Goal: Task Accomplishment & Management: Use online tool/utility

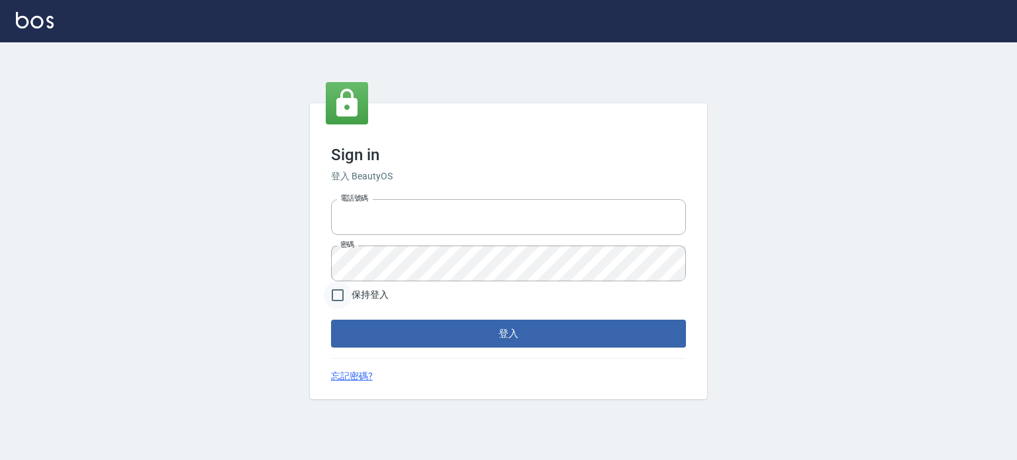
type input "0985335300"
click at [341, 296] on input "保持登入" at bounding box center [338, 295] width 28 height 28
checkbox input "true"
click at [389, 325] on button "登入" at bounding box center [508, 334] width 355 height 28
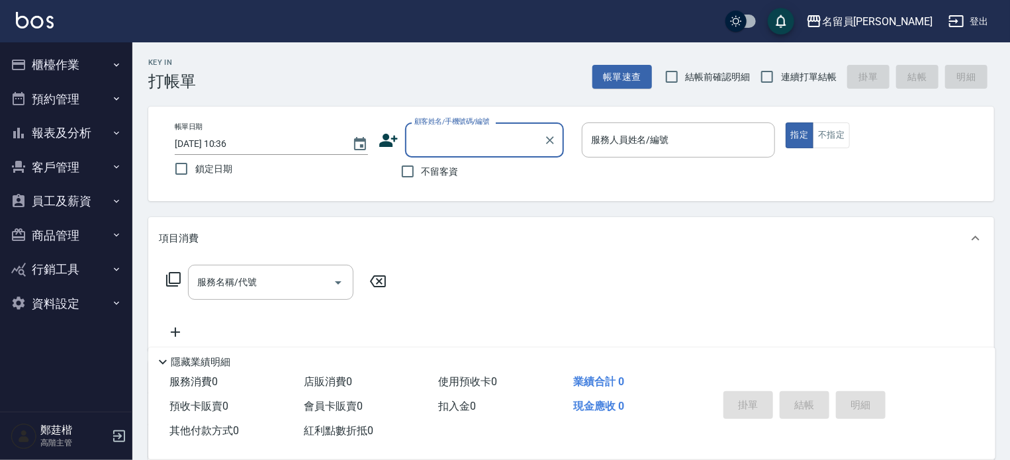
click at [76, 208] on button "員工及薪資" at bounding box center [66, 201] width 122 height 34
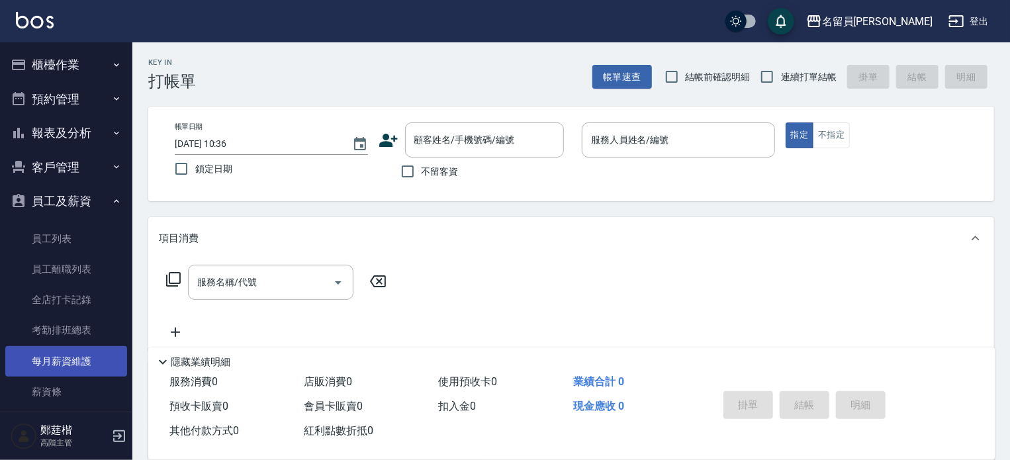
click at [69, 352] on link "每月薪資維護" at bounding box center [66, 361] width 122 height 30
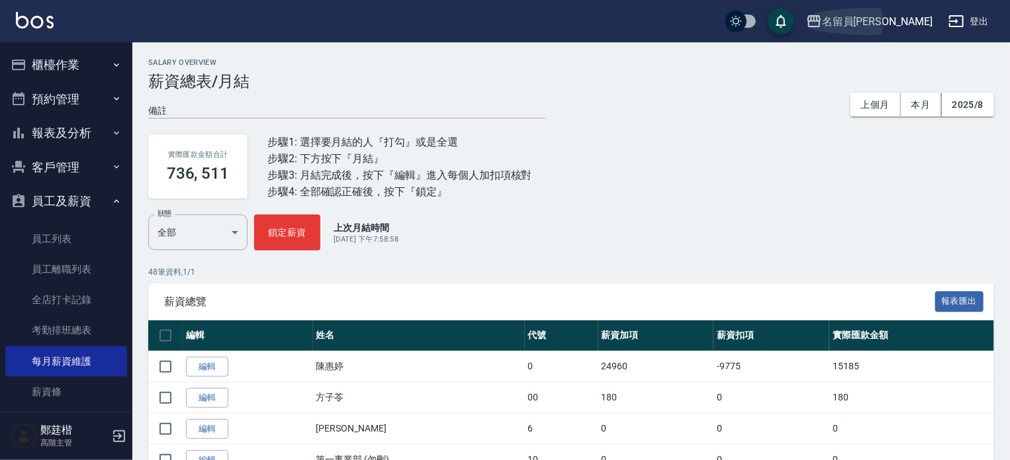
click at [903, 24] on div "名留員林中正" at bounding box center [877, 21] width 111 height 17
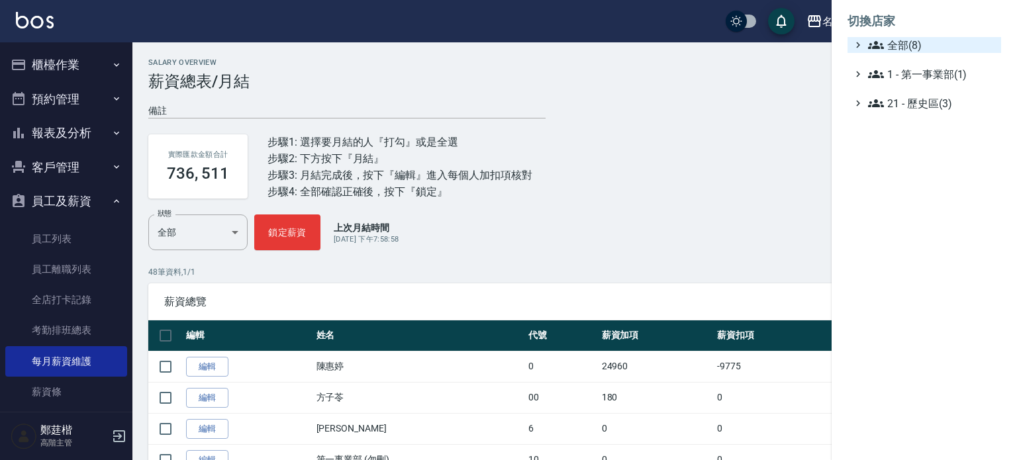
click at [891, 44] on span "全部(8)" at bounding box center [932, 45] width 128 height 16
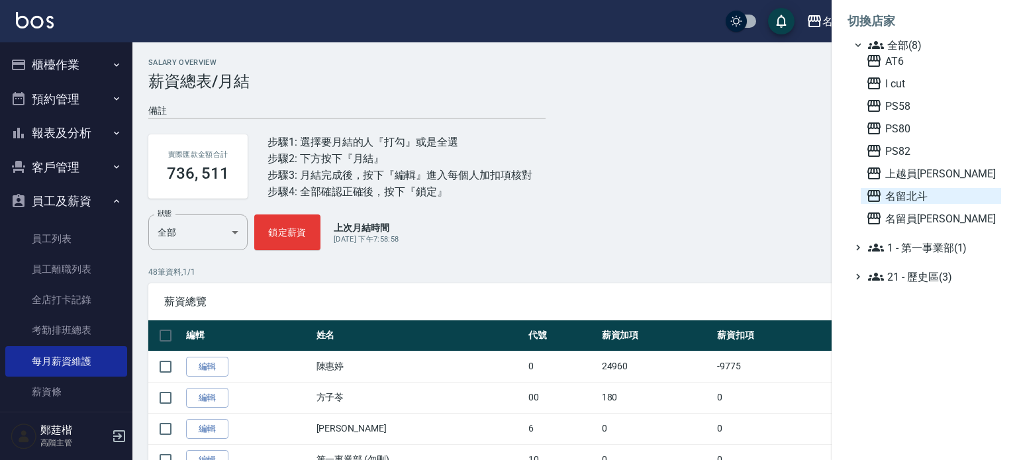
click at [887, 200] on span "名留北斗" at bounding box center [931, 196] width 130 height 16
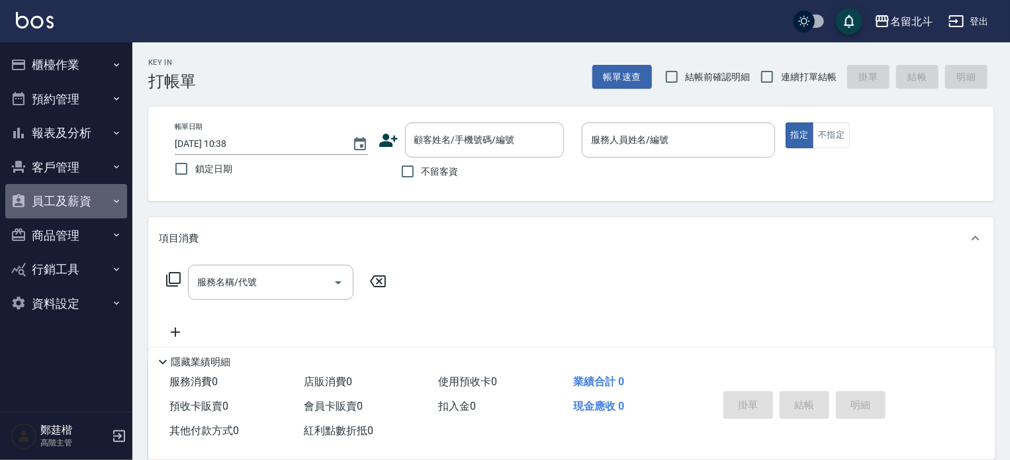
click at [79, 191] on button "員工及薪資" at bounding box center [66, 201] width 122 height 34
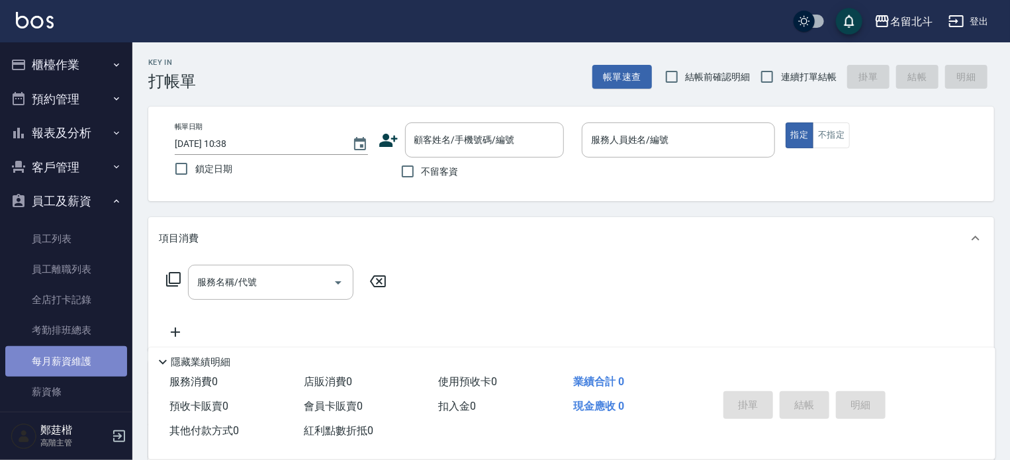
click at [67, 359] on link "每月薪資維護" at bounding box center [66, 361] width 122 height 30
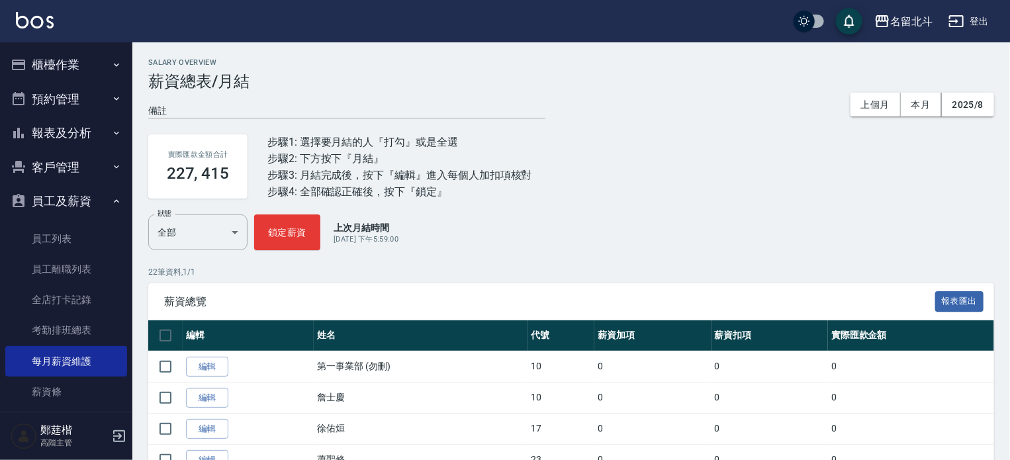
click at [71, 208] on button "員工及薪資" at bounding box center [66, 201] width 122 height 34
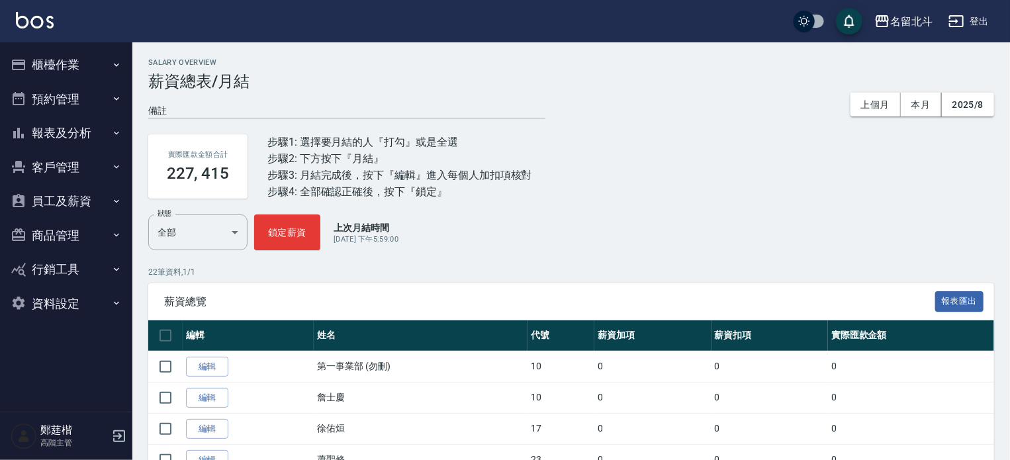
click at [98, 66] on button "櫃檯作業" at bounding box center [66, 65] width 122 height 34
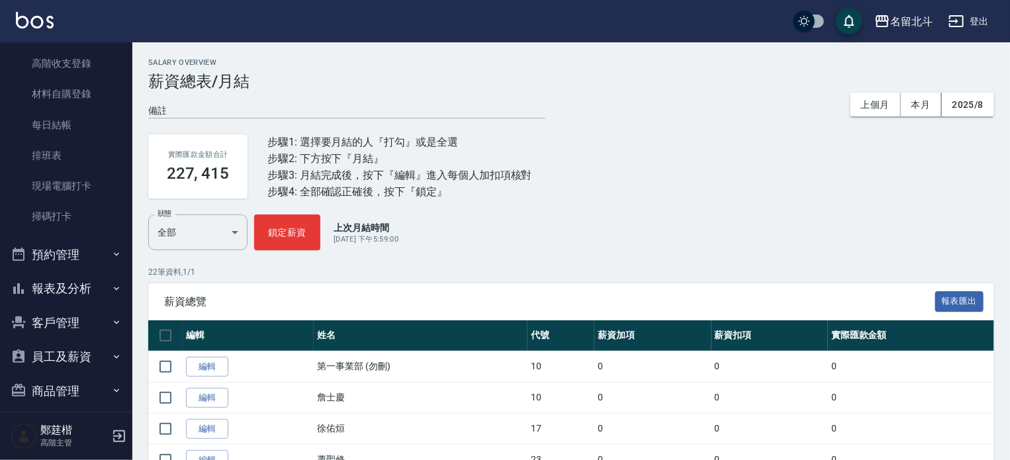
scroll to position [251, 0]
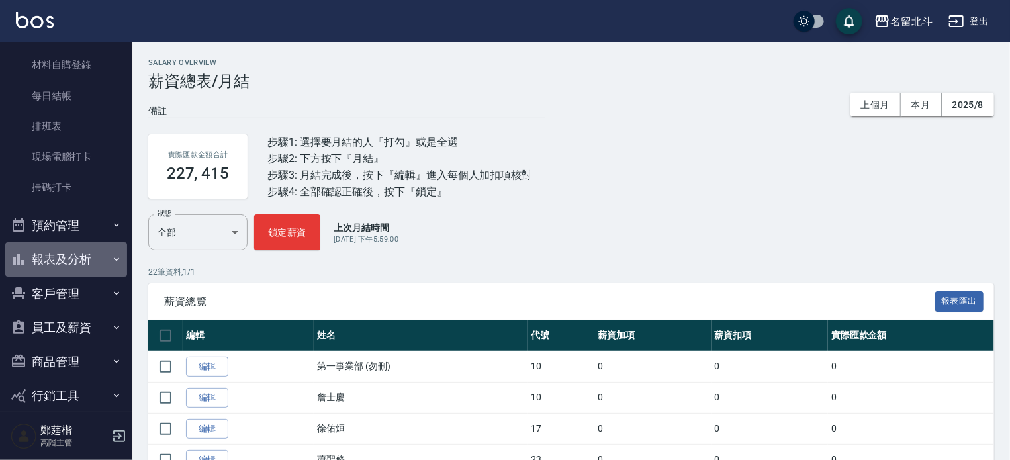
click at [79, 272] on button "報表及分析" at bounding box center [66, 259] width 122 height 34
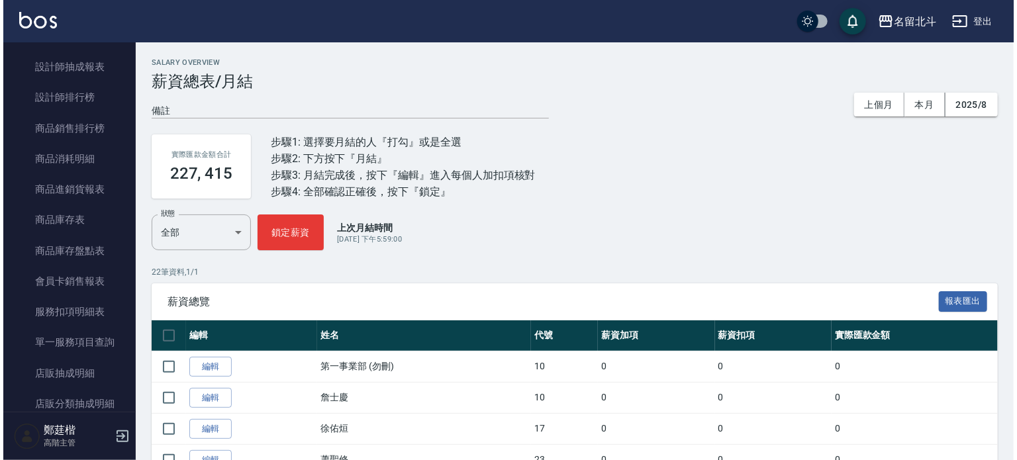
scroll to position [1032, 0]
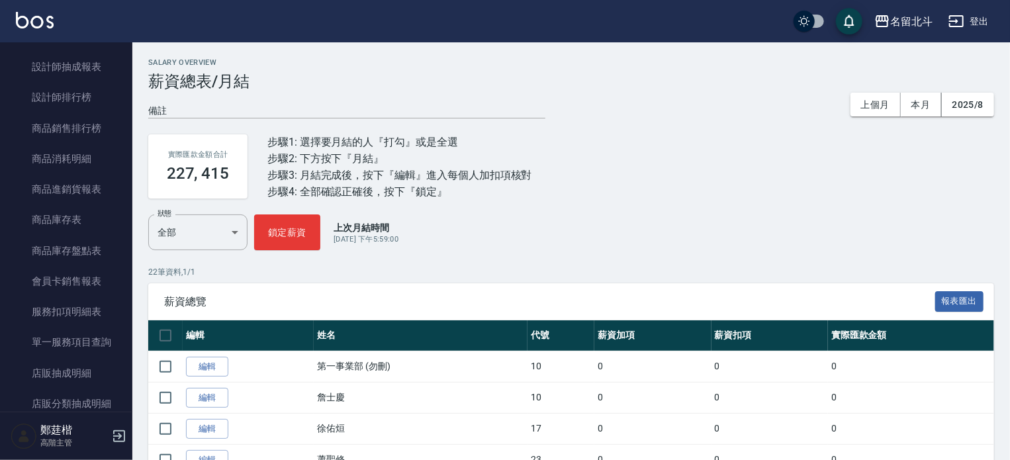
click at [66, 330] on link "單一服務項目查詢" at bounding box center [66, 342] width 122 height 30
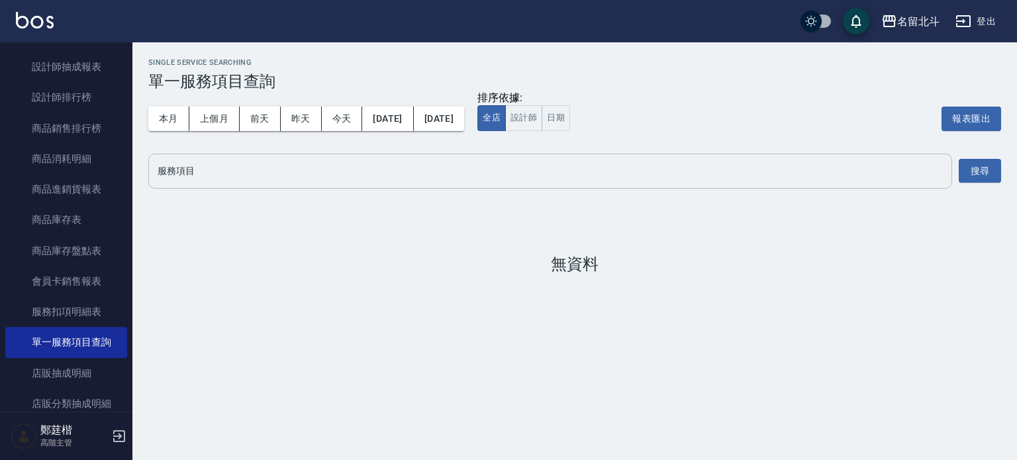
click at [236, 154] on div "服務項目" at bounding box center [549, 171] width 803 height 35
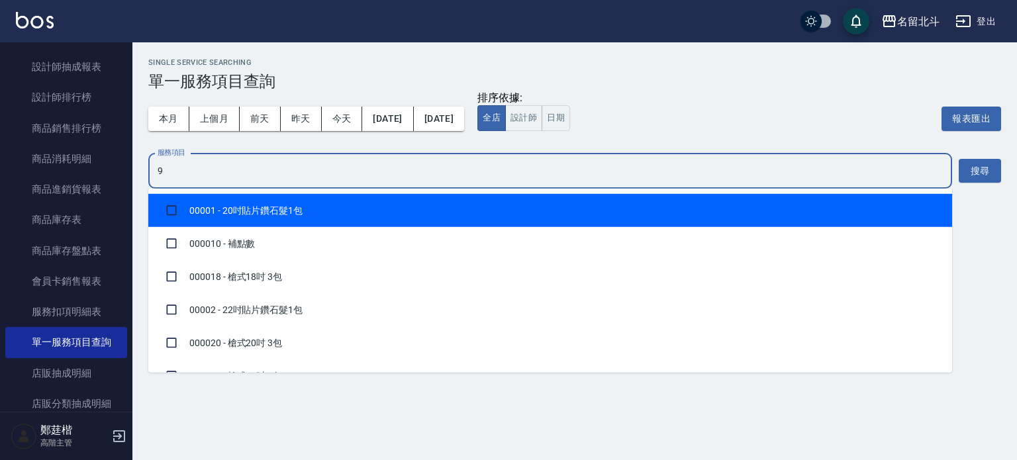
type input "99"
click at [233, 217] on li "00099 - SPA套卡" at bounding box center [549, 210] width 803 height 33
checkbox input "true"
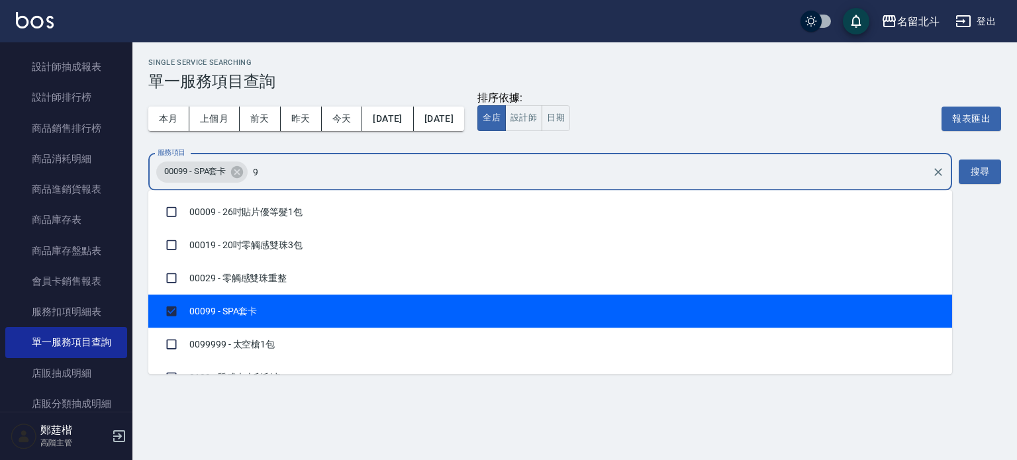
type input "99"
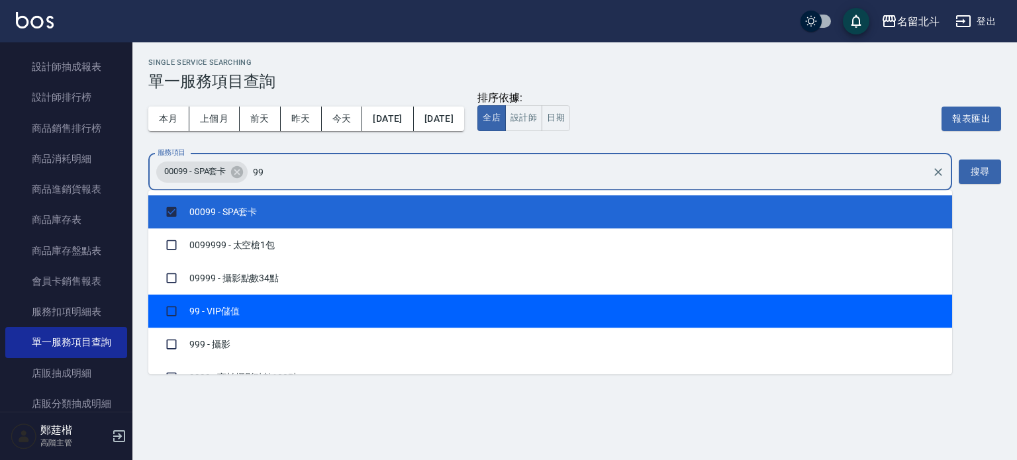
click at [212, 321] on li "99 - VIP儲值" at bounding box center [549, 311] width 803 height 33
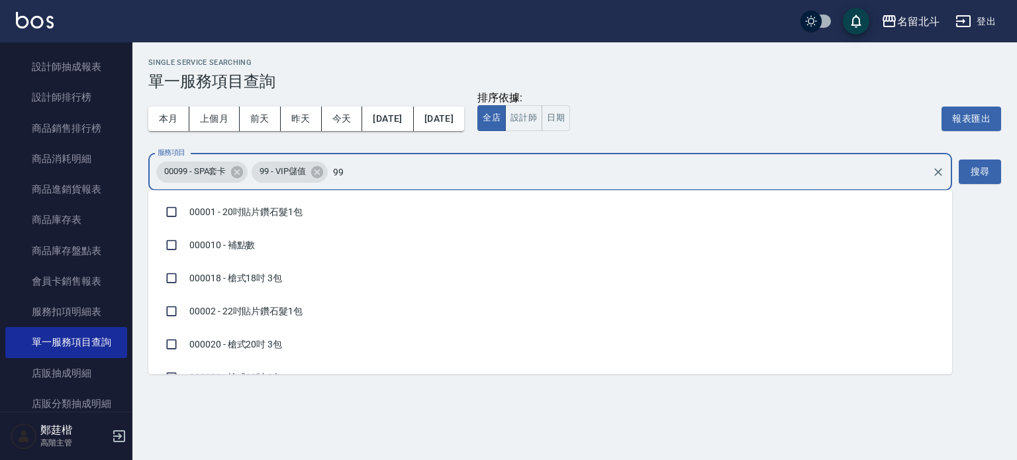
checkbox input "true"
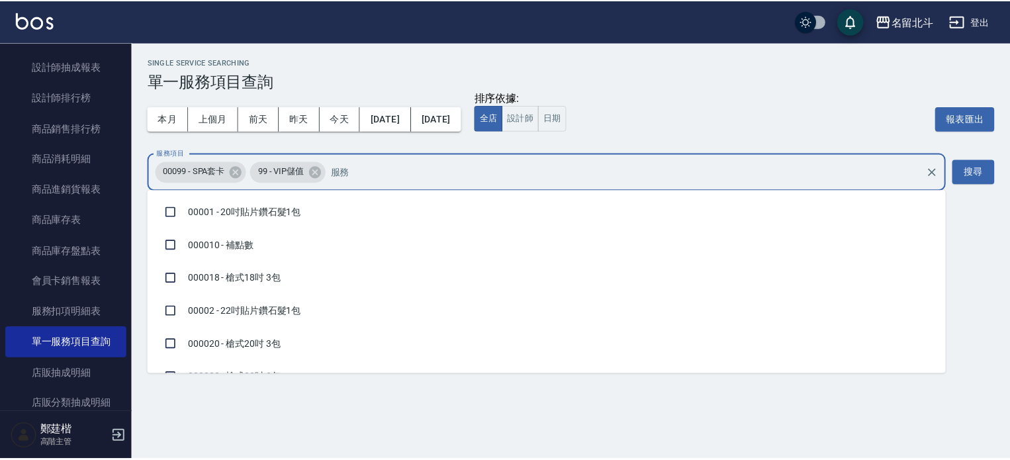
scroll to position [1211, 0]
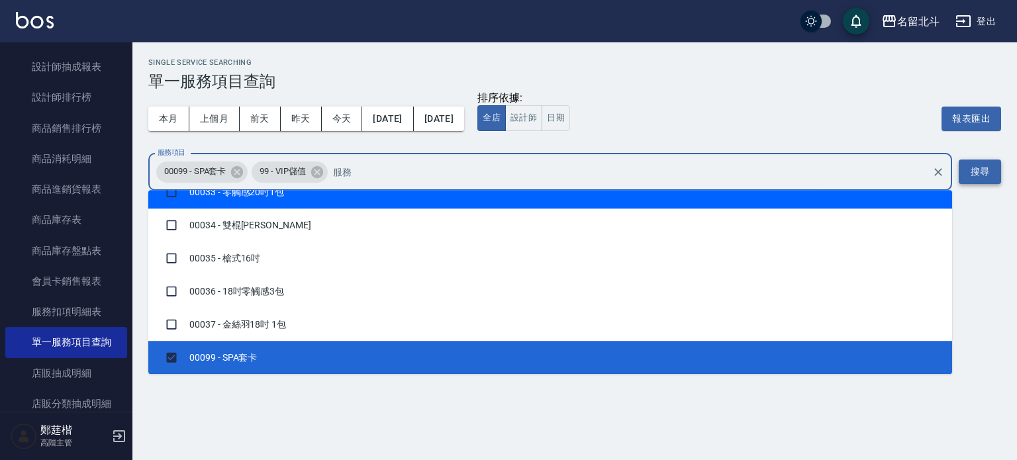
click at [989, 178] on button "搜尋" at bounding box center [979, 171] width 42 height 24
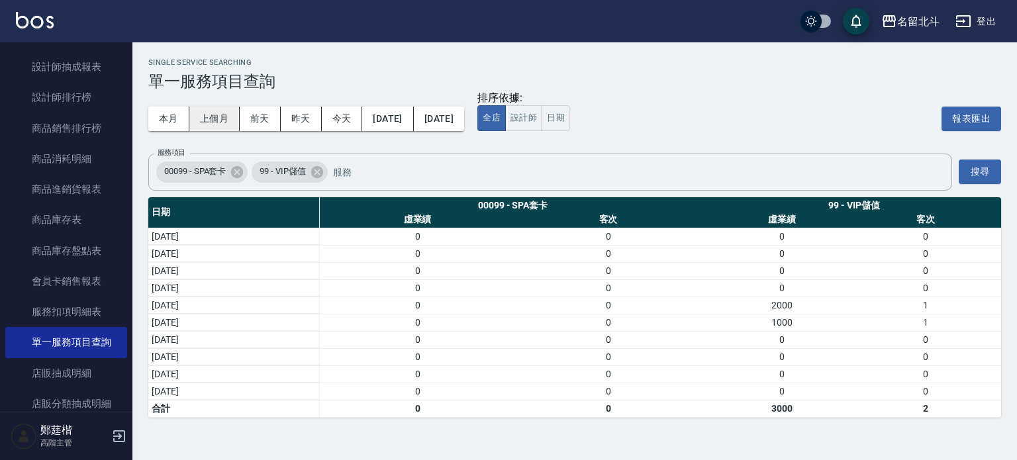
click at [230, 115] on button "上個月" at bounding box center [214, 119] width 50 height 24
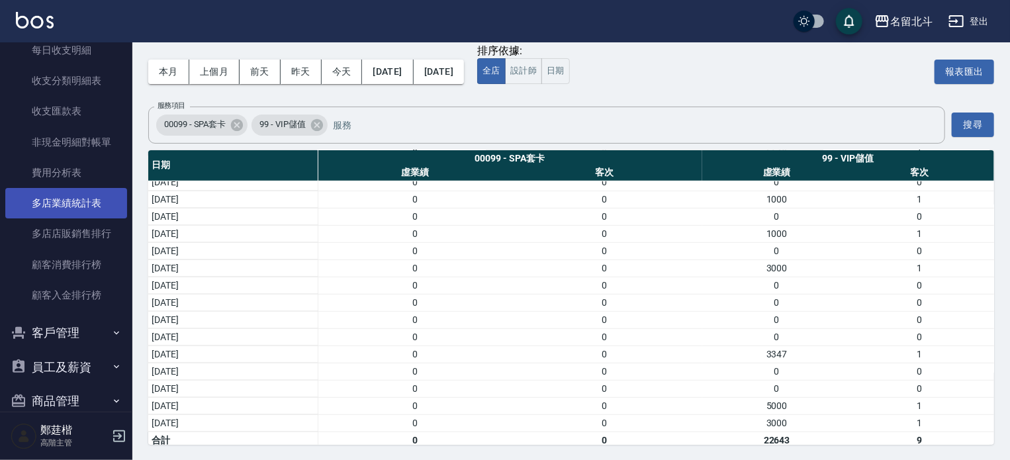
scroll to position [1505, 0]
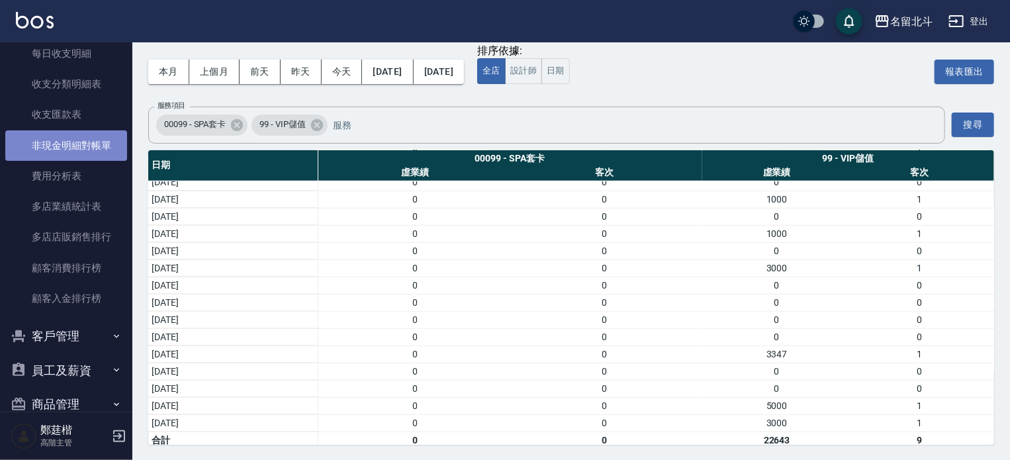
click at [94, 132] on link "非現金明細對帳單" at bounding box center [66, 145] width 122 height 30
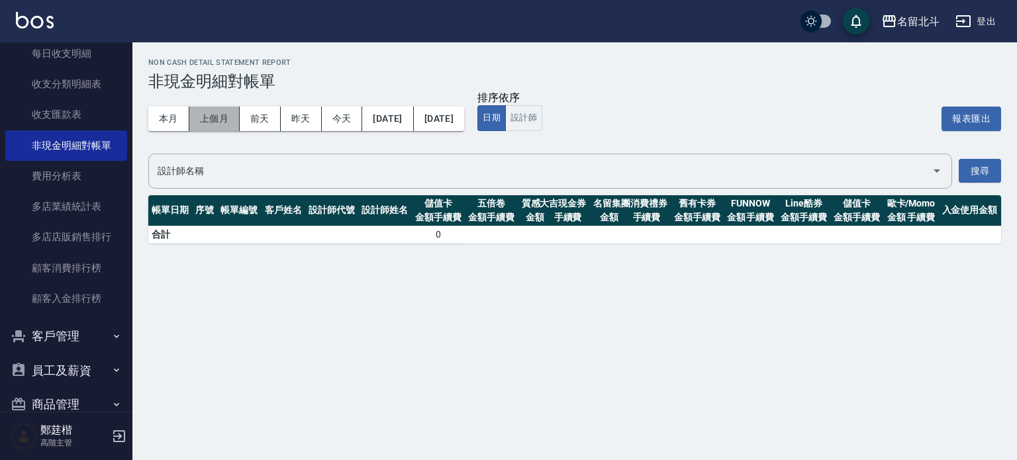
click at [214, 118] on button "上個月" at bounding box center [214, 119] width 50 height 24
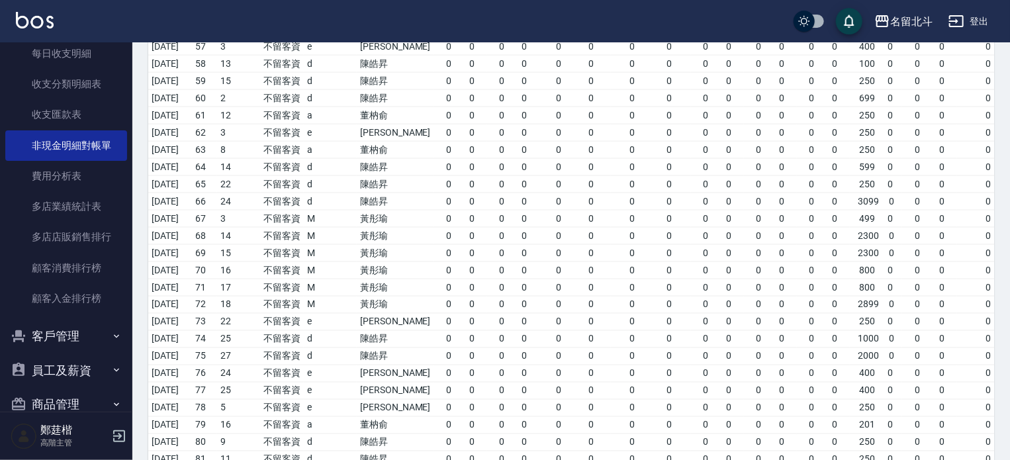
scroll to position [1159, 0]
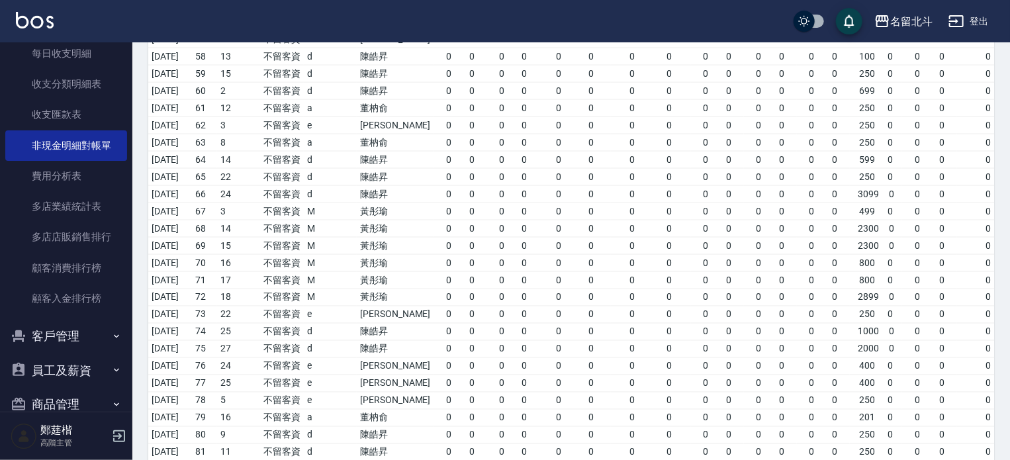
drag, startPoint x: 336, startPoint y: 181, endPoint x: 633, endPoint y: 234, distance: 301.8
click at [633, 239] on span "0 0" at bounding box center [651, 246] width 74 height 14
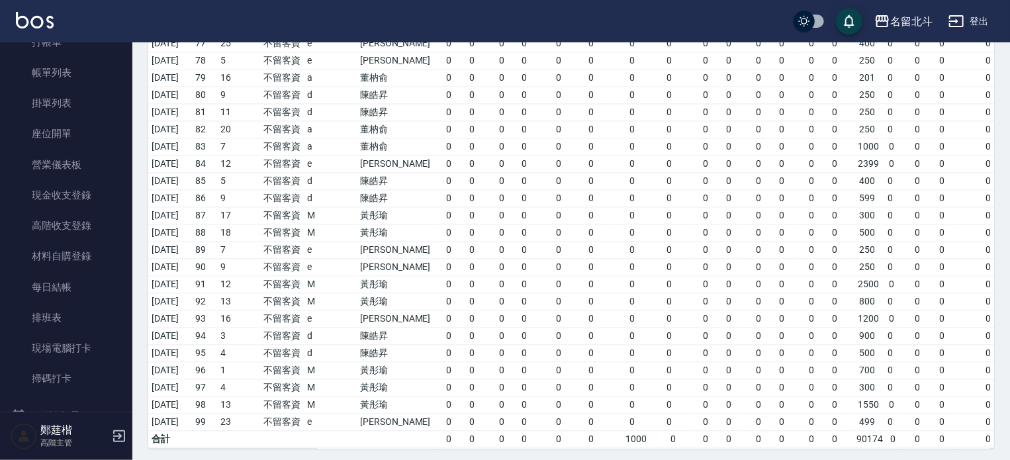
scroll to position [0, 0]
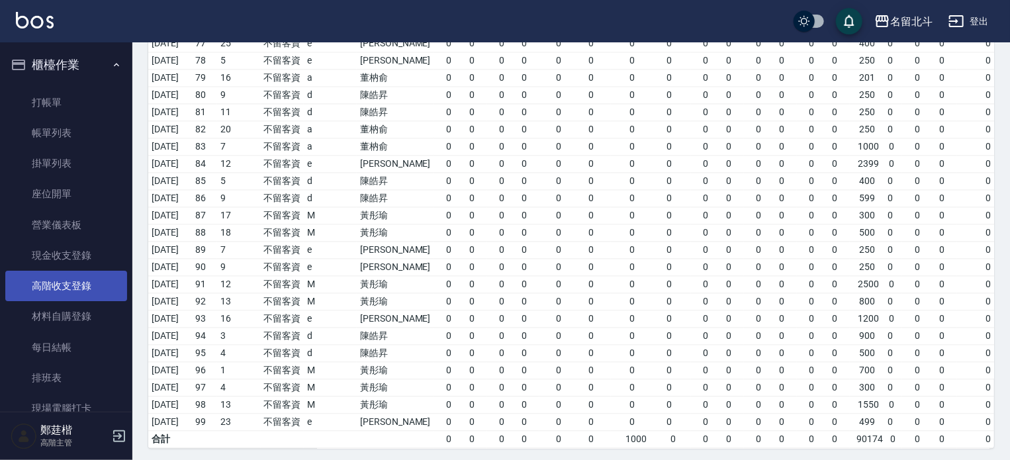
click at [60, 294] on link "高階收支登錄" at bounding box center [66, 286] width 122 height 30
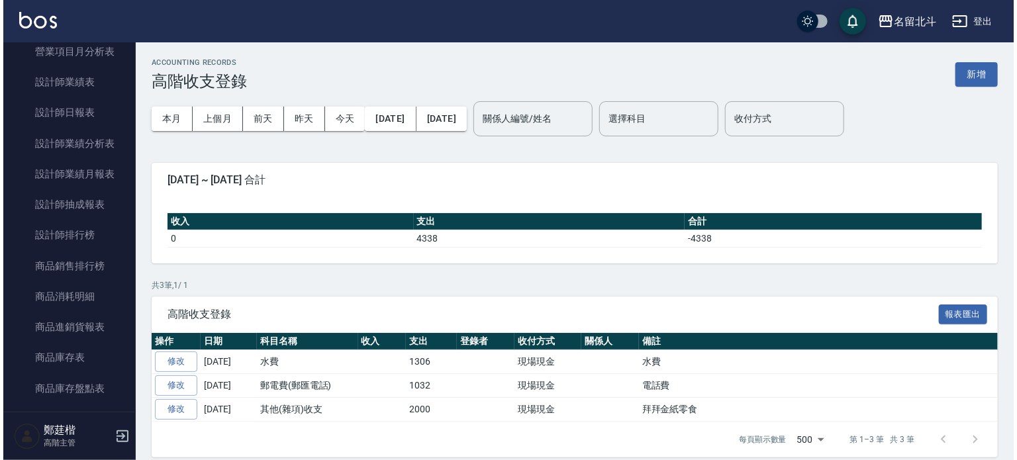
scroll to position [896, 0]
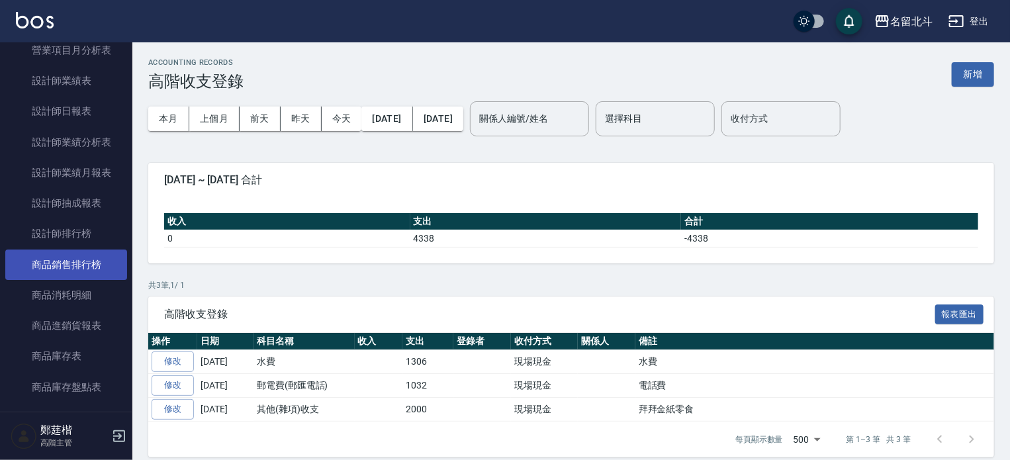
click at [74, 263] on link "商品銷售排行榜" at bounding box center [66, 264] width 122 height 30
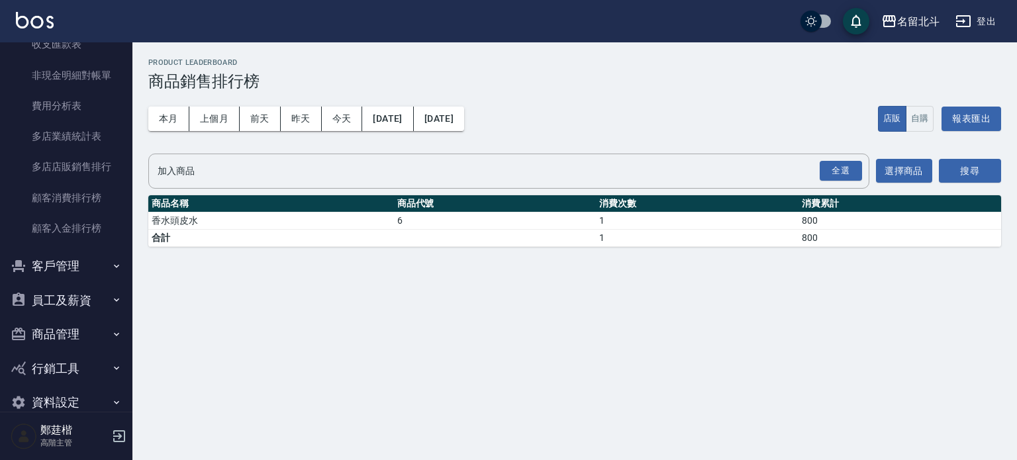
scroll to position [1598, 0]
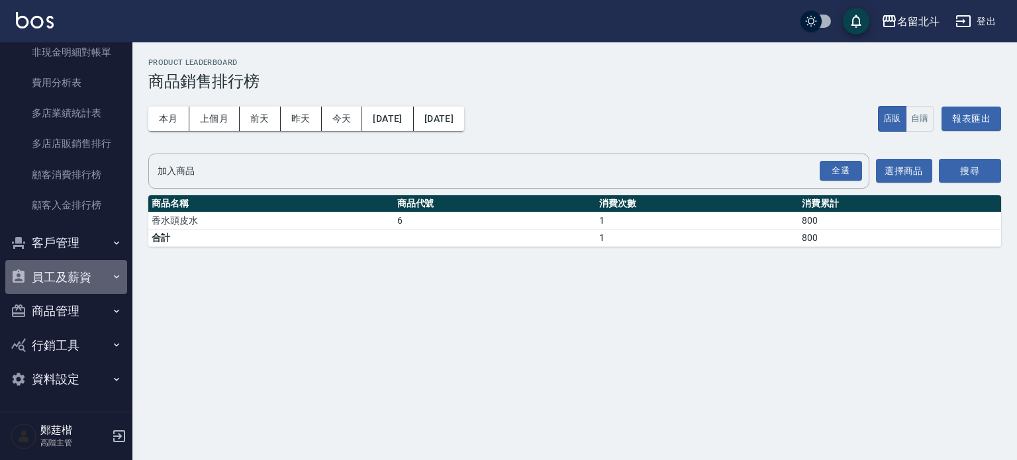
click at [74, 265] on button "員工及薪資" at bounding box center [66, 277] width 122 height 34
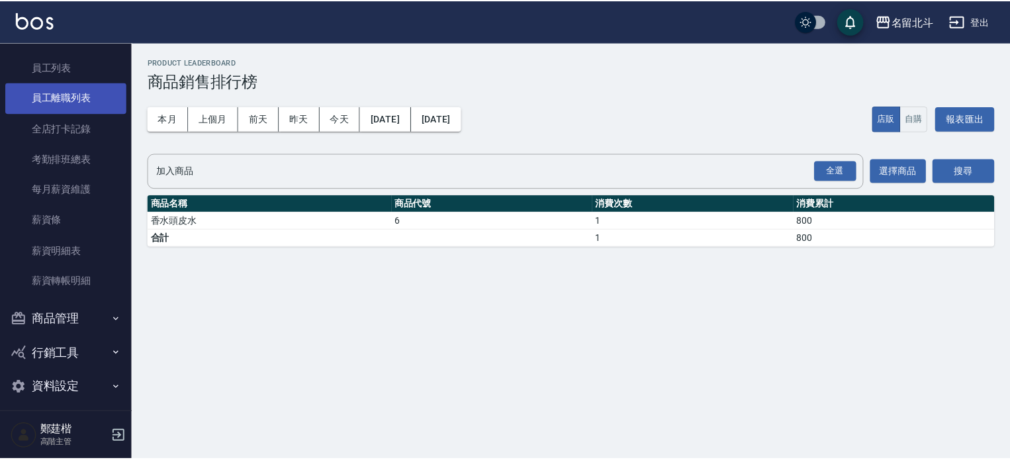
scroll to position [1848, 0]
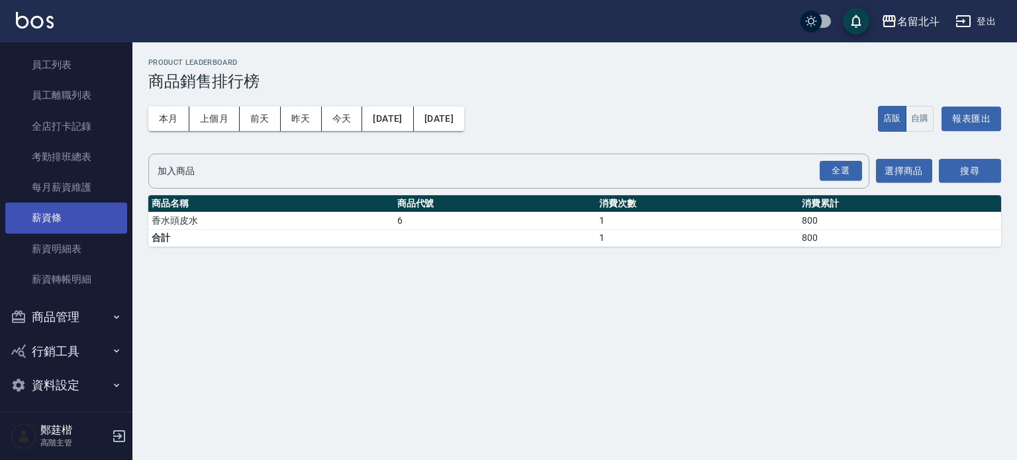
click at [83, 228] on link "薪資條" at bounding box center [66, 218] width 122 height 30
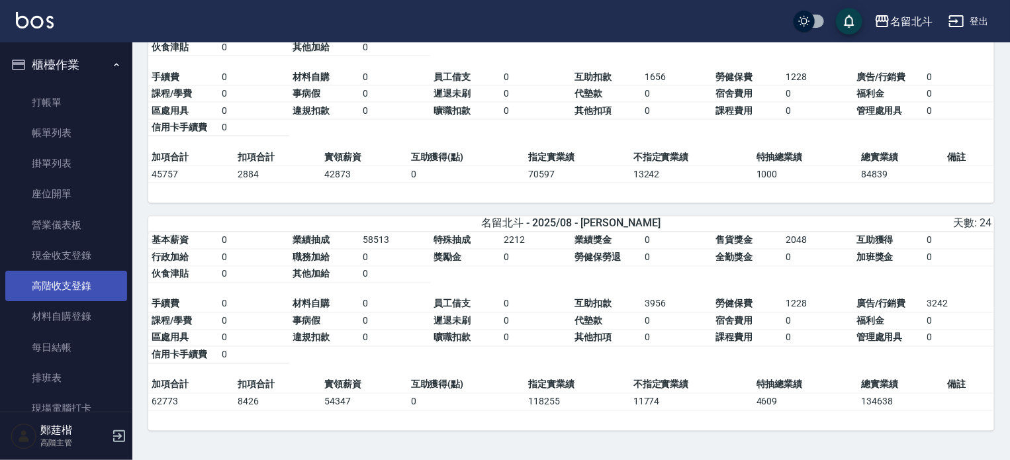
click at [56, 275] on link "高階收支登錄" at bounding box center [66, 286] width 122 height 30
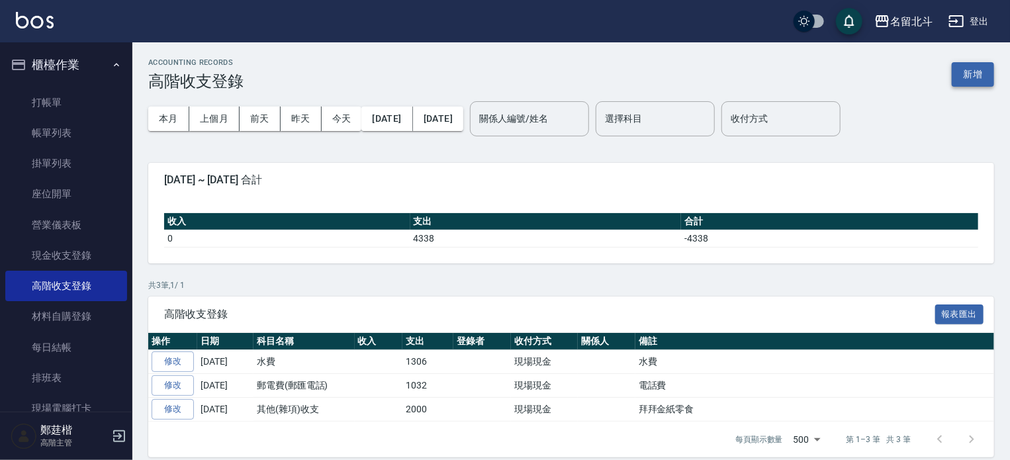
click at [969, 73] on button "新增" at bounding box center [973, 74] width 42 height 24
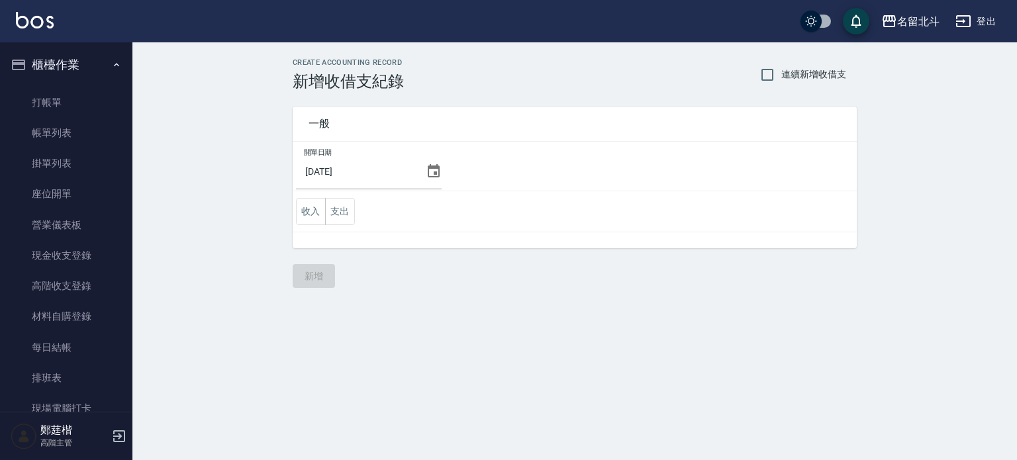
drag, startPoint x: 442, startPoint y: 178, endPoint x: 435, endPoint y: 171, distance: 9.8
click at [435, 171] on td "開單日期 2025/09/10" at bounding box center [575, 167] width 564 height 50
click at [437, 169] on icon at bounding box center [434, 170] width 12 height 13
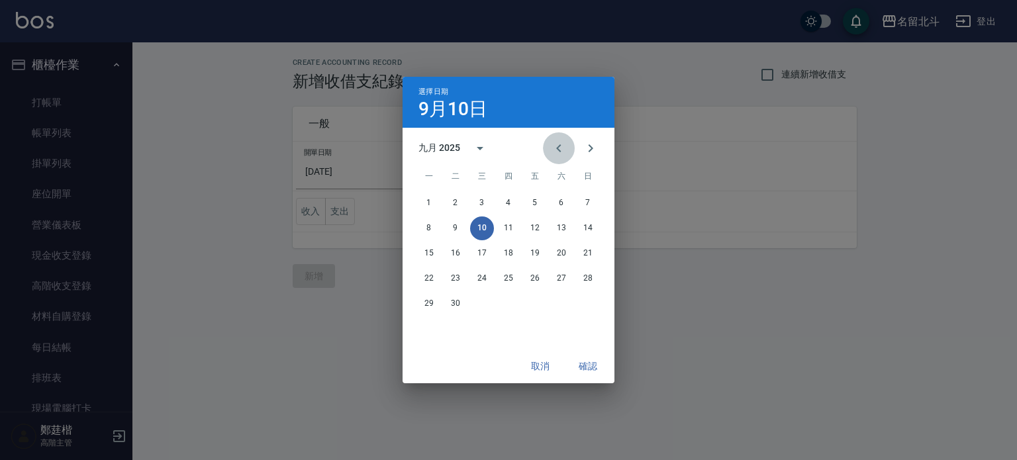
click at [556, 148] on icon "Previous month" at bounding box center [558, 148] width 5 height 8
click at [589, 296] on button "31" at bounding box center [588, 304] width 24 height 24
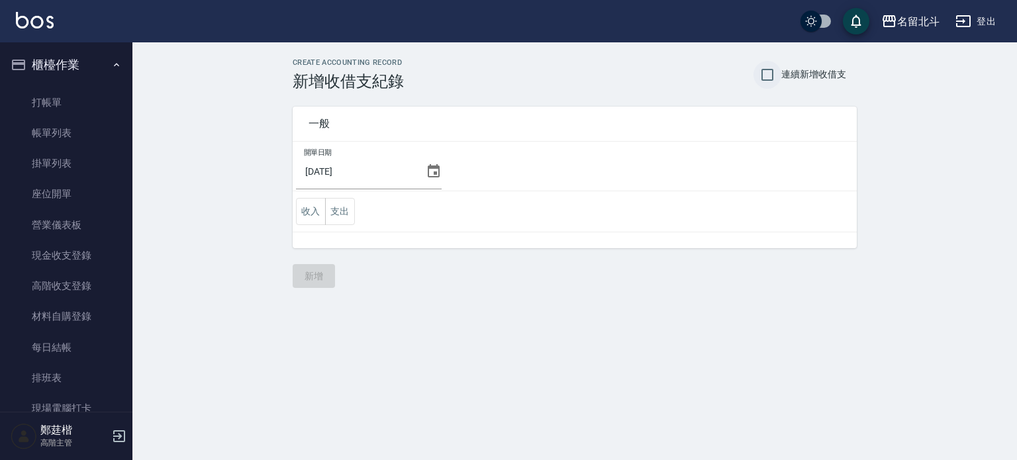
click at [773, 64] on input "連續新增收借支" at bounding box center [767, 75] width 28 height 28
checkbox input "true"
click at [341, 211] on button "支出" at bounding box center [340, 211] width 30 height 27
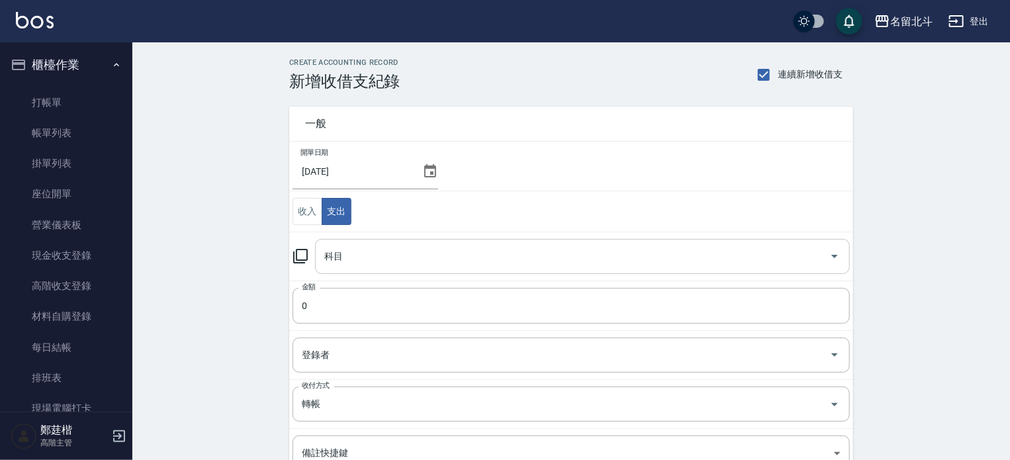
click at [379, 251] on input "科目" at bounding box center [572, 256] width 503 height 23
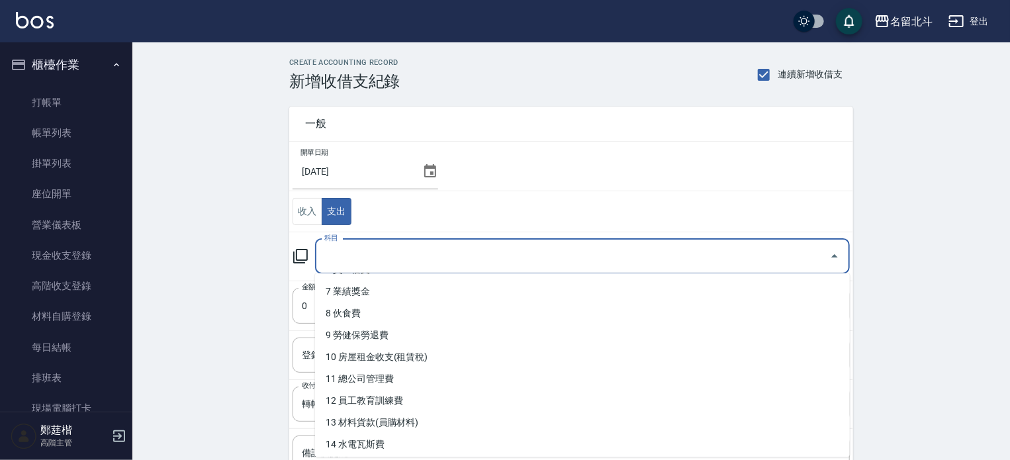
scroll to position [71, 0]
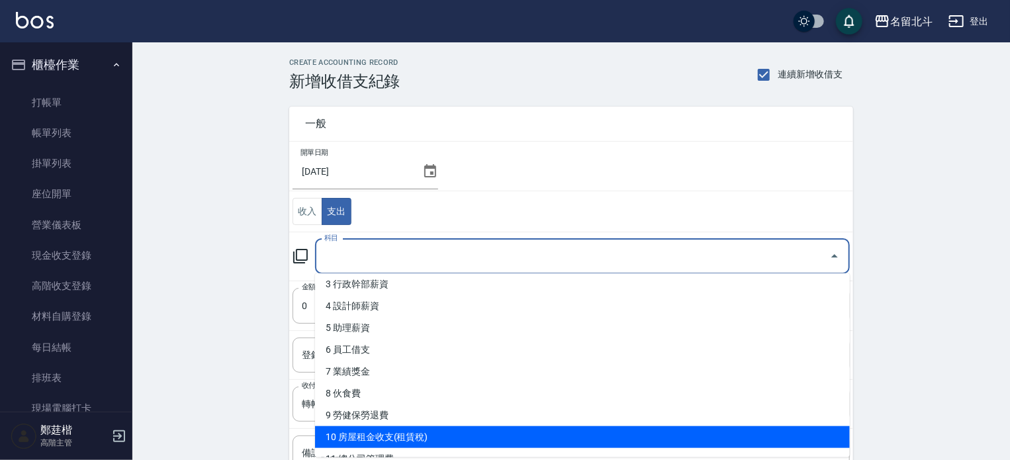
type input "10 房屋租金收支(租賃稅)"
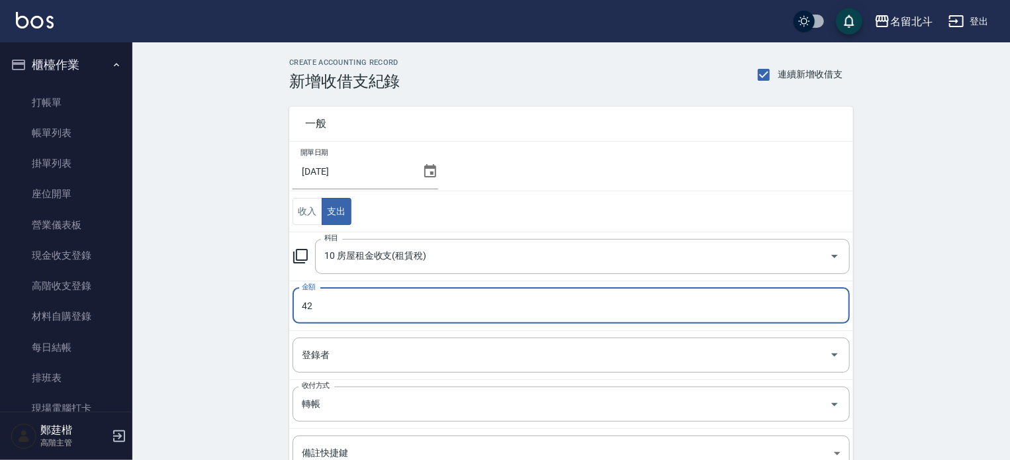
click at [336, 305] on input "42" at bounding box center [571, 306] width 557 height 36
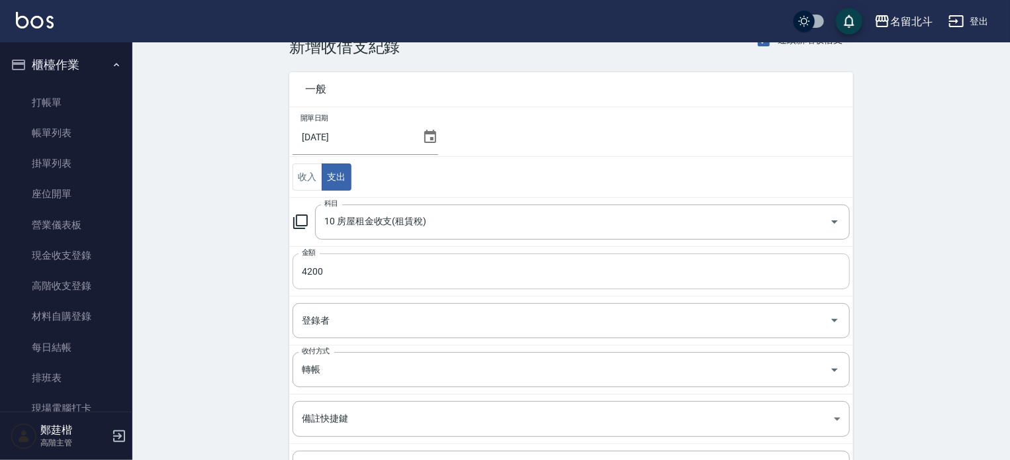
scroll to position [44, 0]
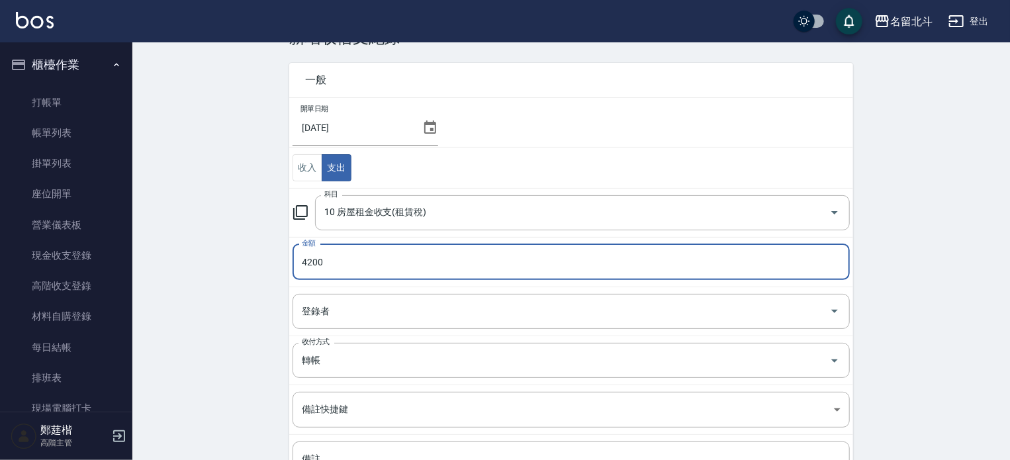
click at [359, 251] on input "4200" at bounding box center [571, 262] width 557 height 36
type input "42000"
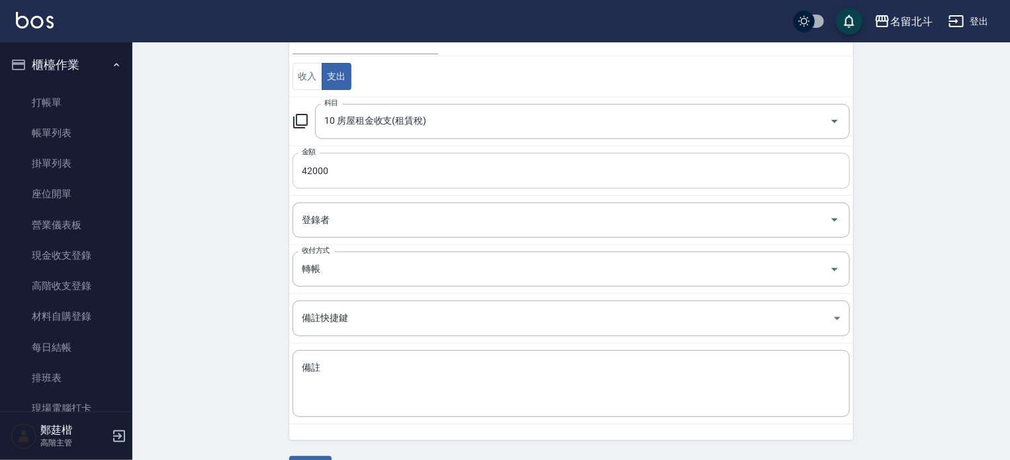
scroll to position [169, 0]
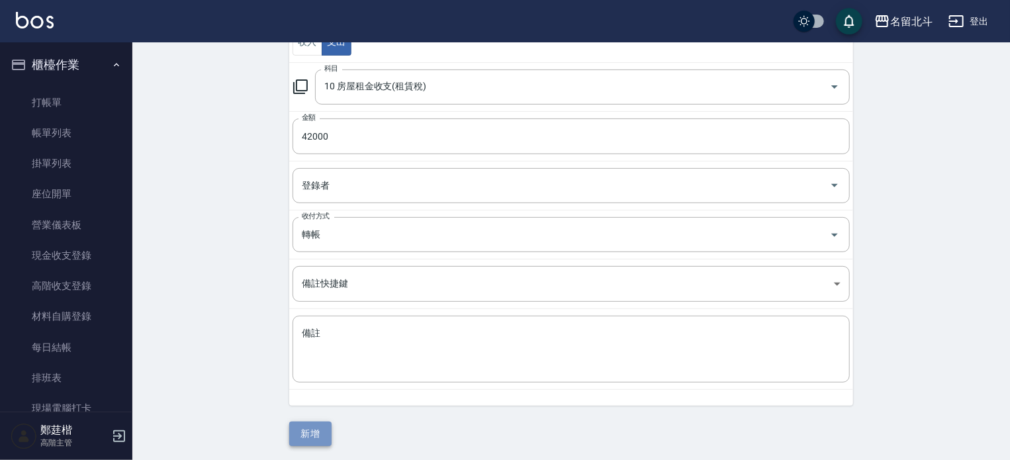
click at [295, 433] on button "新增" at bounding box center [310, 434] width 42 height 24
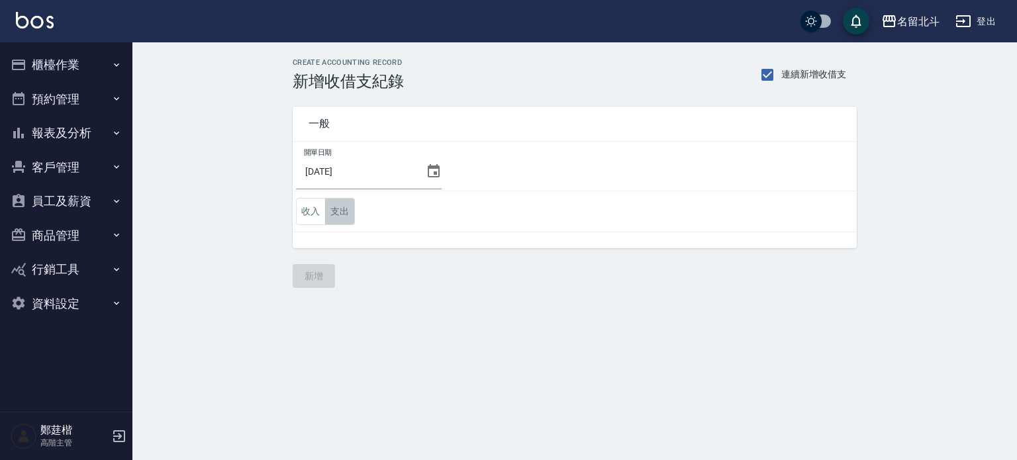
click at [347, 204] on button "支出" at bounding box center [340, 211] width 30 height 27
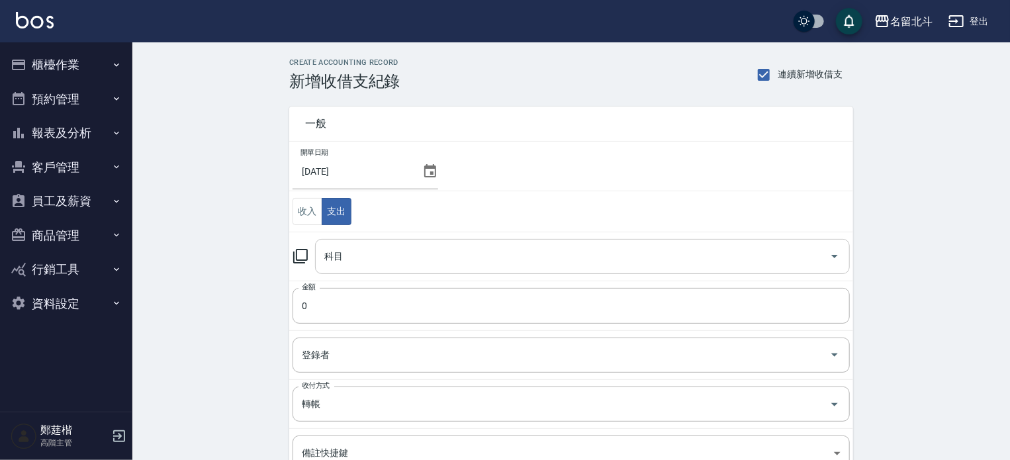
click at [355, 257] on input "科目" at bounding box center [572, 256] width 503 height 23
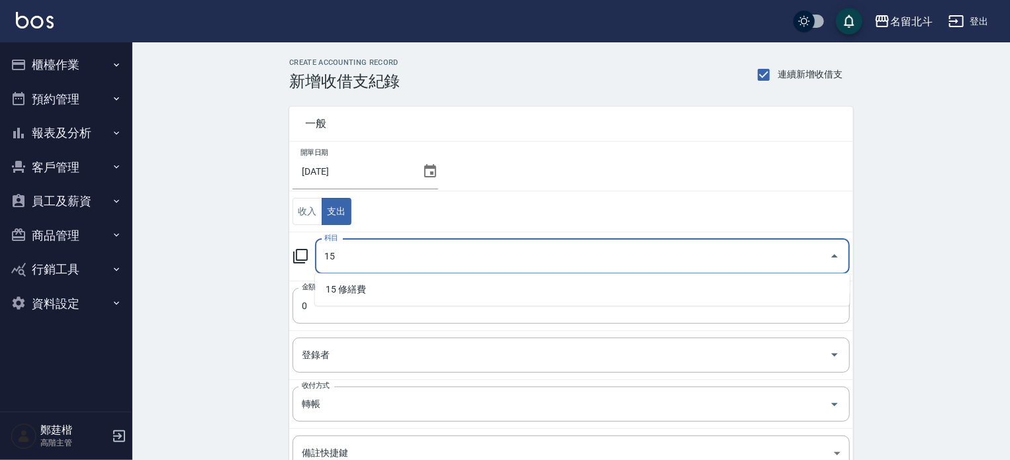
type input "1"
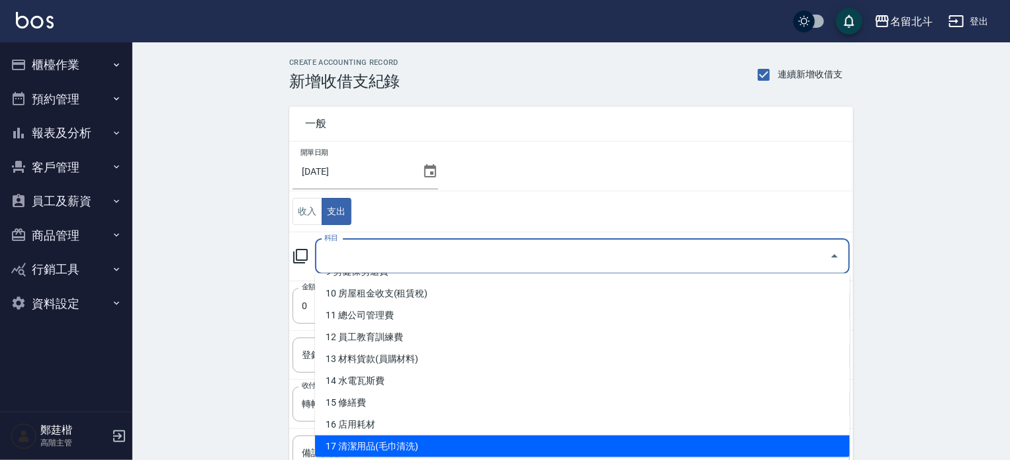
scroll to position [236, 0]
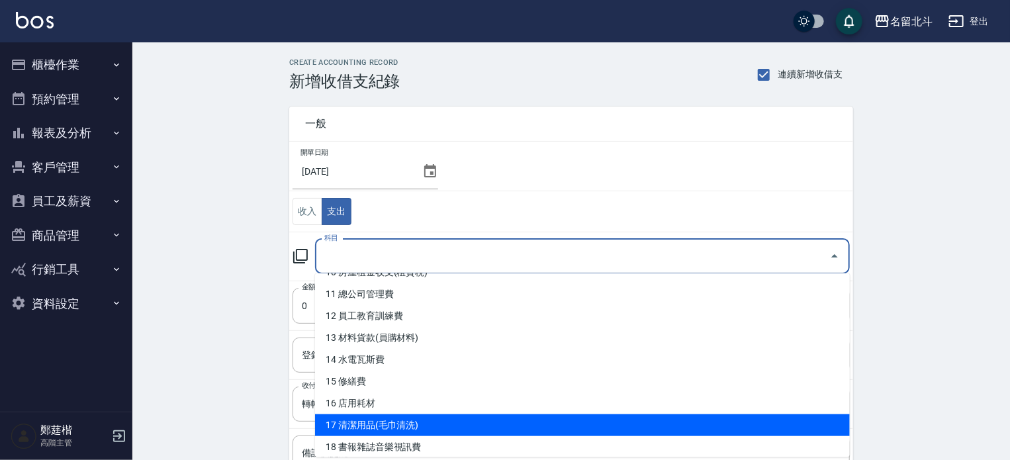
type input "17 清潔用品(毛巾清洗)"
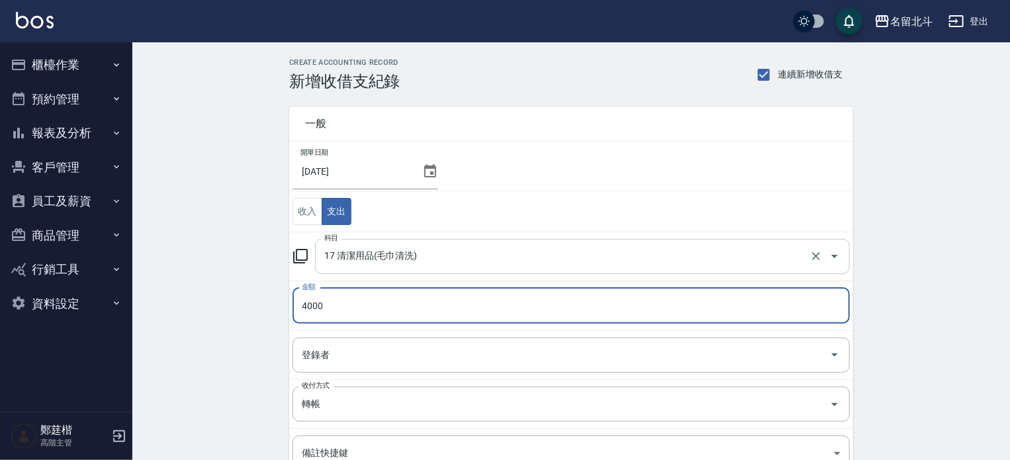
type input "4000"
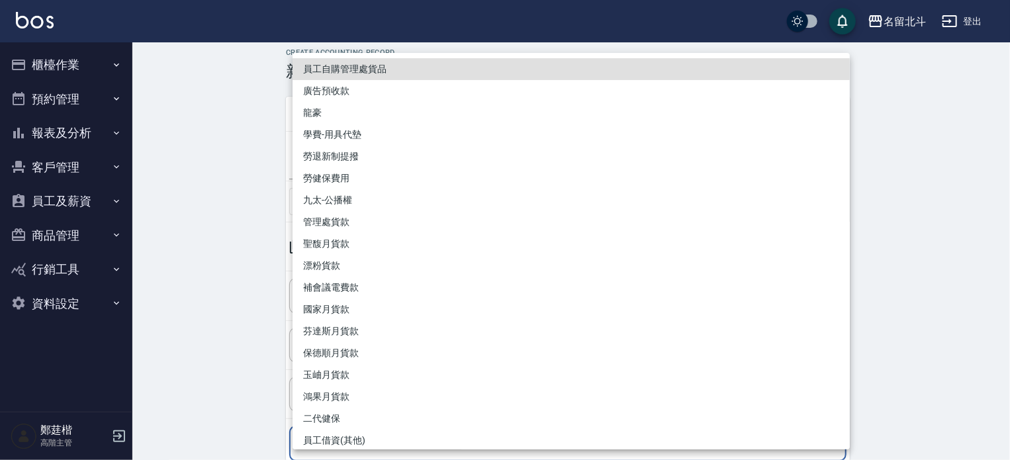
scroll to position [169, 0]
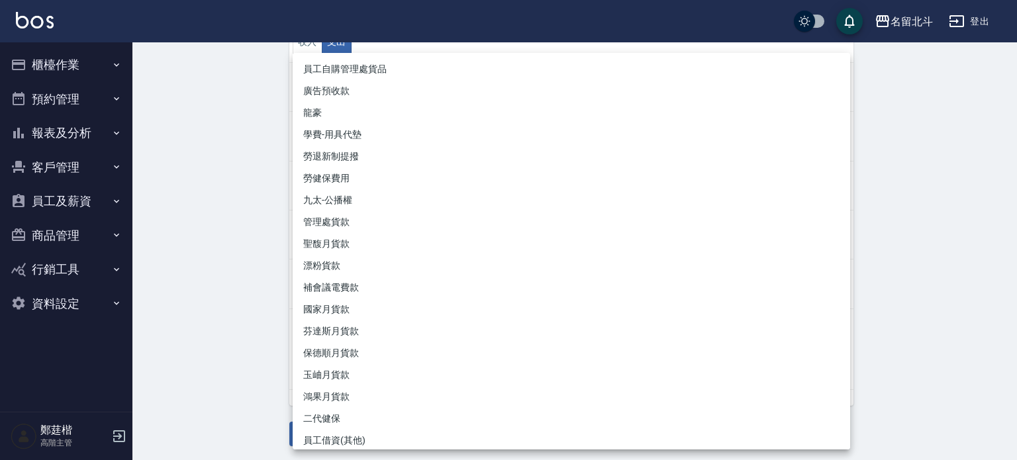
click at [154, 277] on div at bounding box center [508, 230] width 1017 height 460
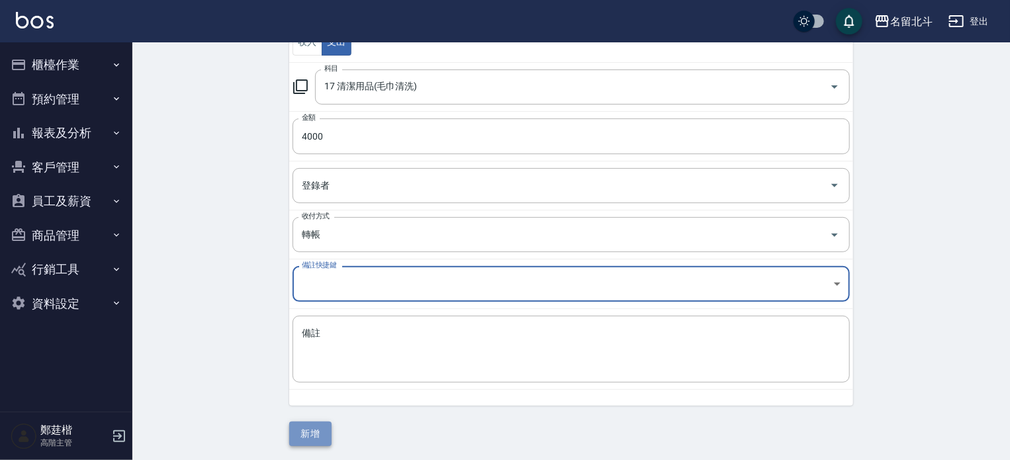
click at [320, 426] on button "新增" at bounding box center [310, 434] width 42 height 24
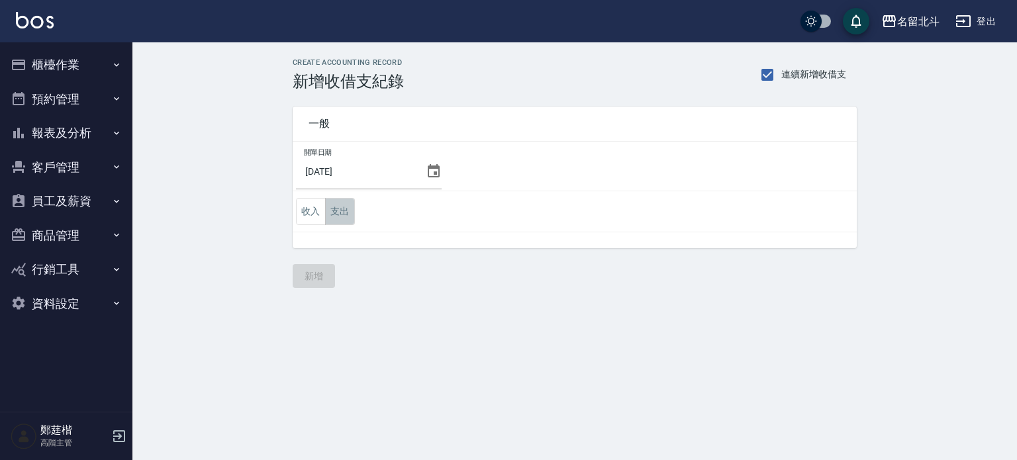
click at [345, 210] on button "支出" at bounding box center [340, 211] width 30 height 27
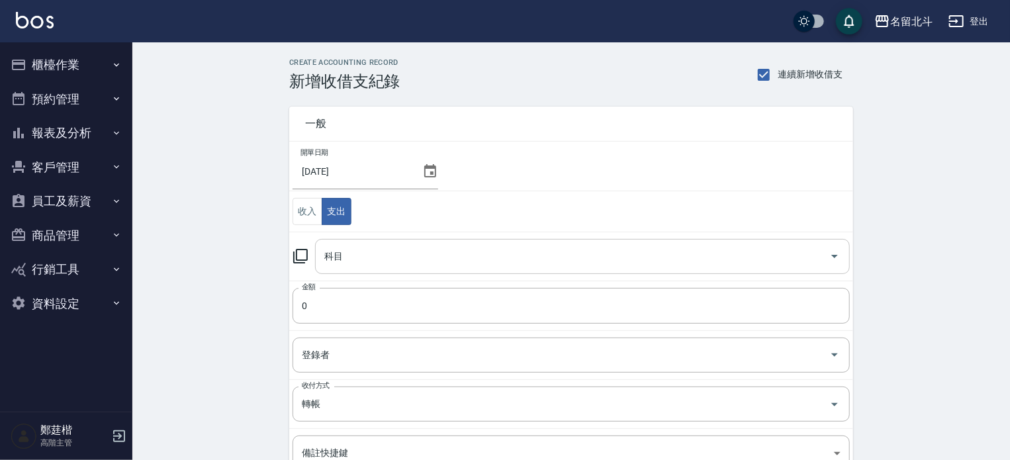
click at [347, 258] on input "科目" at bounding box center [572, 256] width 503 height 23
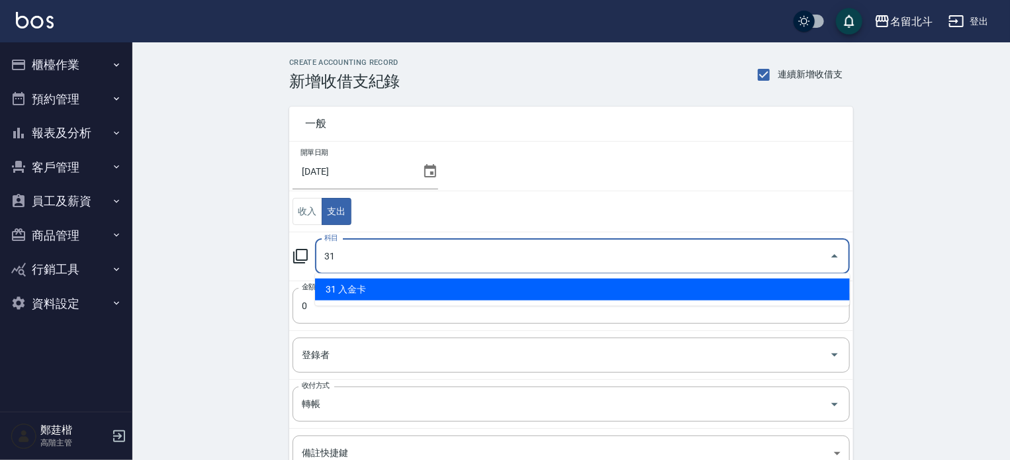
click at [373, 293] on li "31 入金卡" at bounding box center [582, 290] width 535 height 22
type input "31 入金卡"
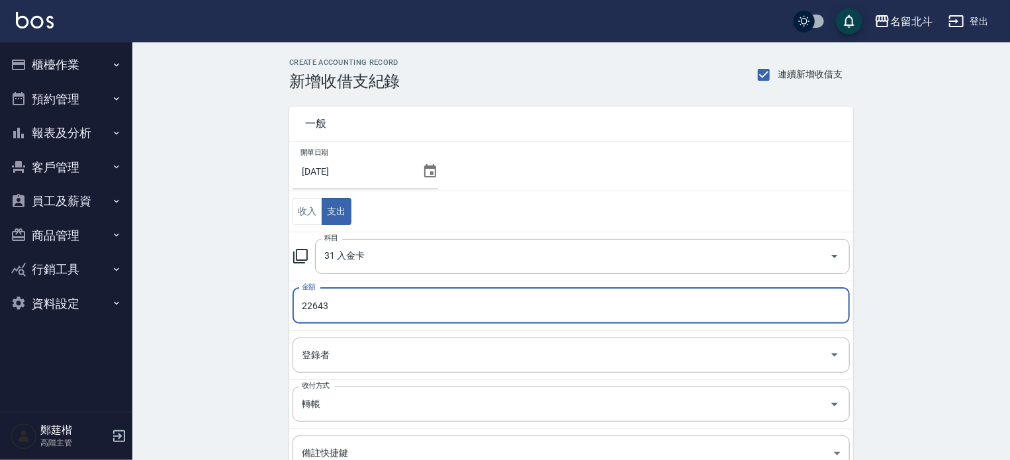
type input "22643"
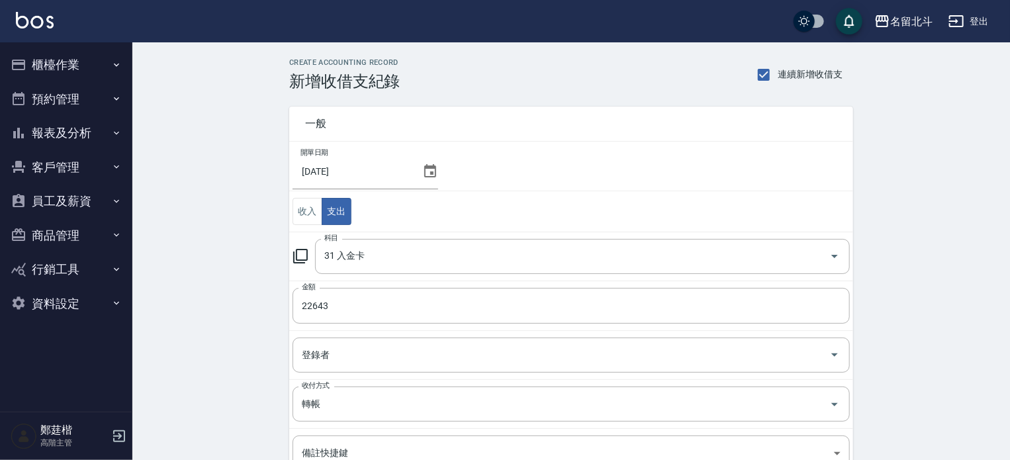
scroll to position [169, 0]
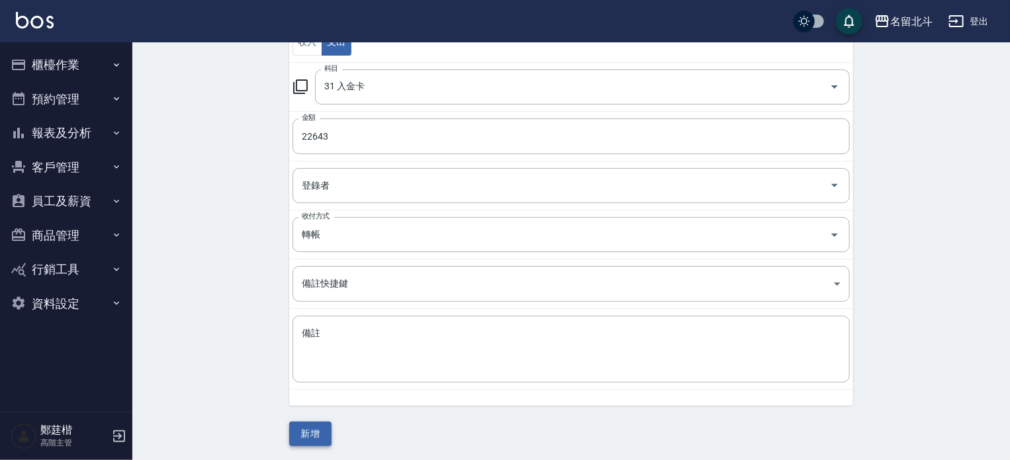
click at [325, 430] on button "新增" at bounding box center [310, 434] width 42 height 24
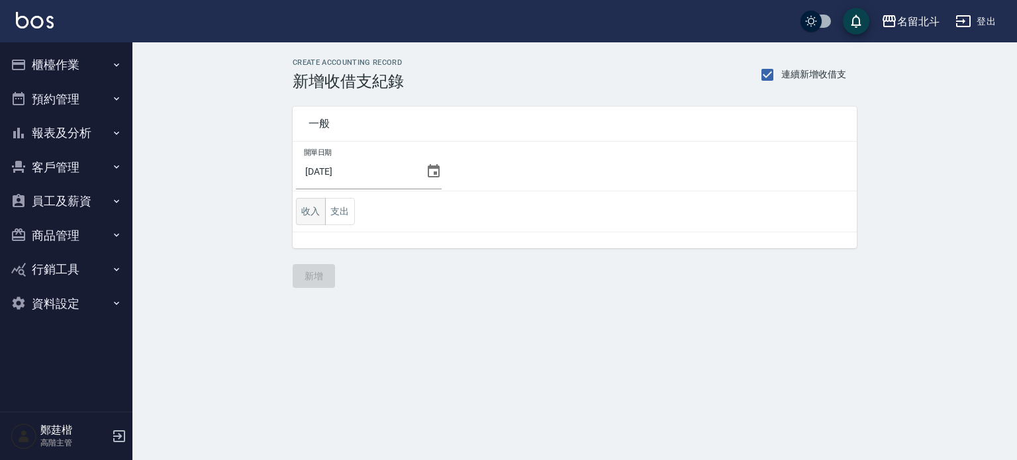
click at [312, 210] on button "收入" at bounding box center [311, 211] width 30 height 27
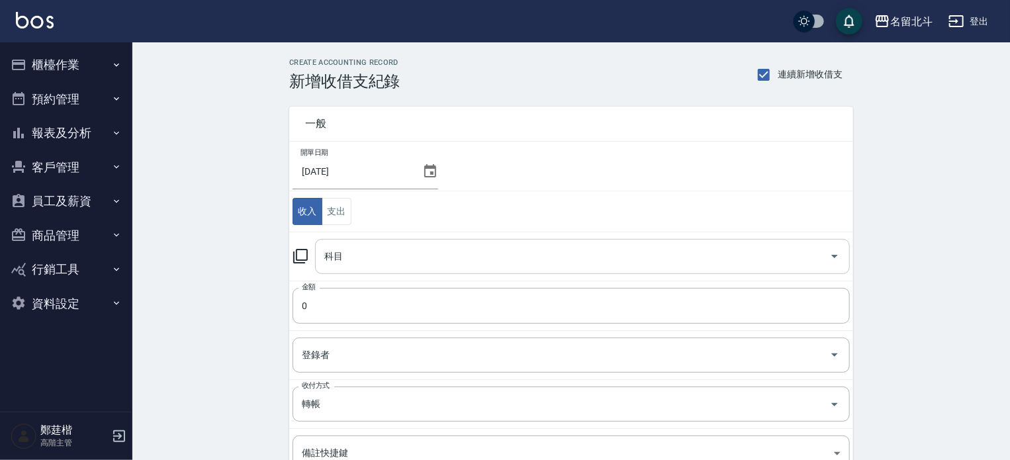
click at [355, 242] on div "科目" at bounding box center [582, 256] width 535 height 35
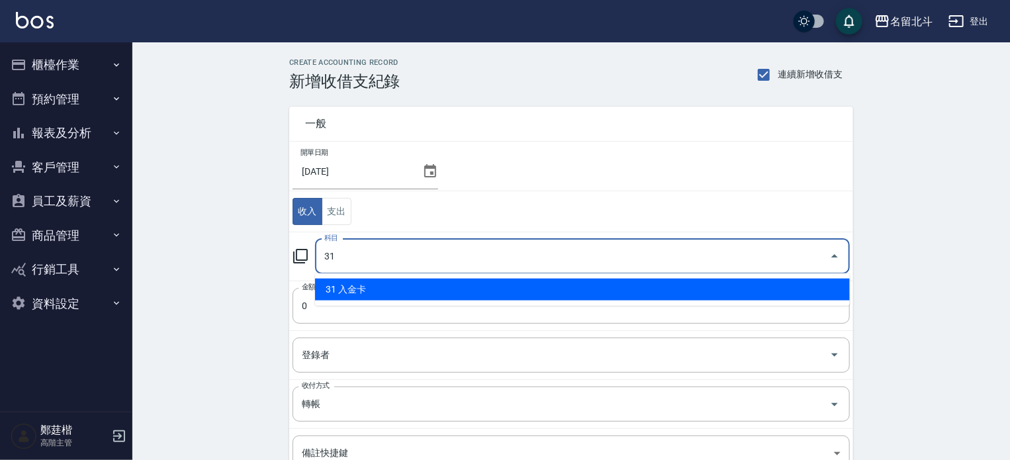
click at [340, 290] on li "31 入金卡" at bounding box center [582, 290] width 535 height 22
type input "31 入金卡"
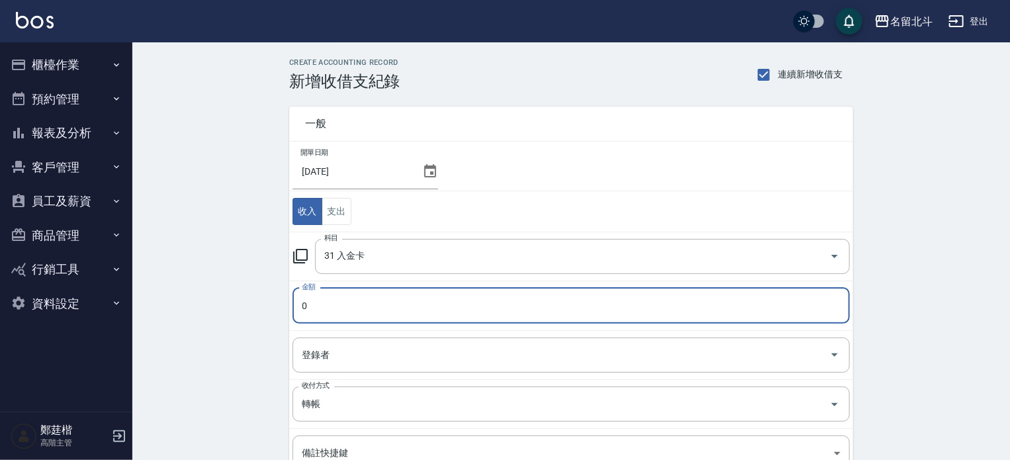
click at [340, 290] on input "0" at bounding box center [571, 306] width 557 height 36
type input "91174"
drag, startPoint x: 318, startPoint y: 302, endPoint x: 248, endPoint y: 317, distance: 71.1
click at [248, 317] on div "CREATE ACCOUNTING RECORD 新增收借支紀錄 連續新增收借支 一般 開單日期 2025/08/31 收入 支出 科目 31 入金卡 科目 …" at bounding box center [571, 336] width 878 height 589
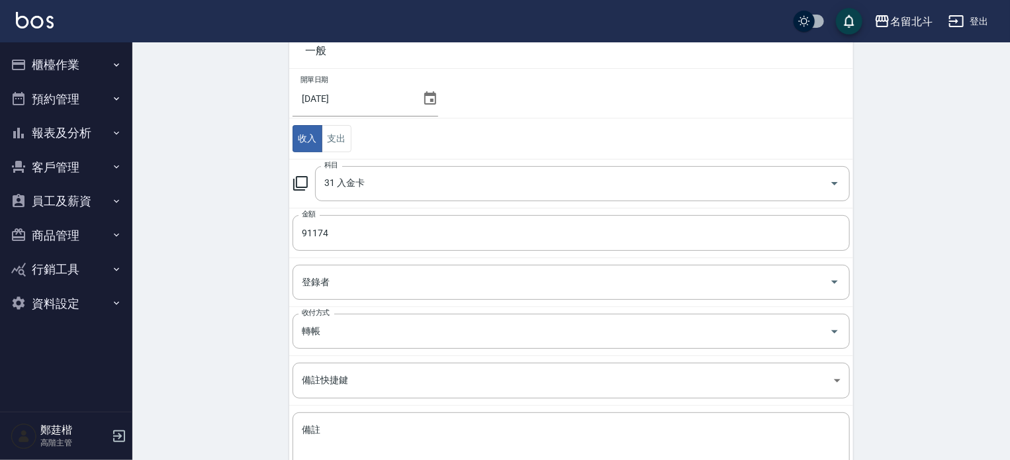
scroll to position [169, 0]
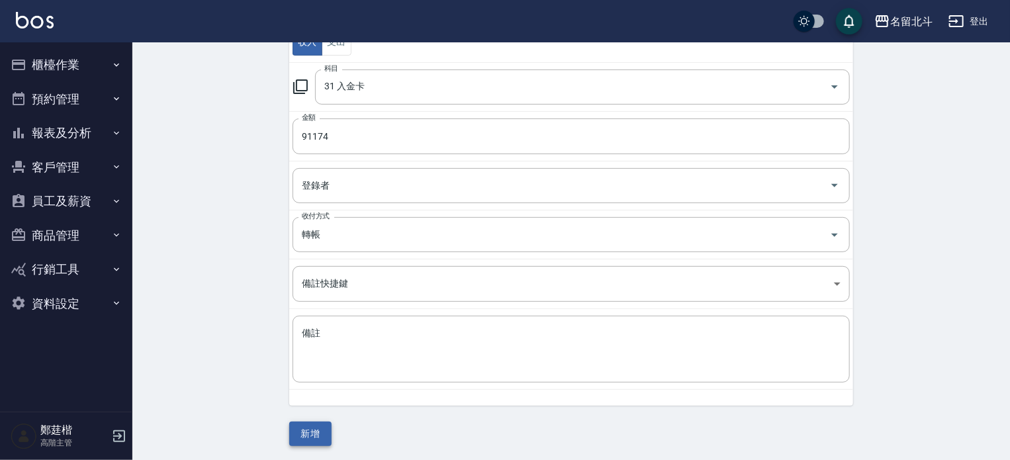
click at [312, 435] on button "新增" at bounding box center [310, 434] width 42 height 24
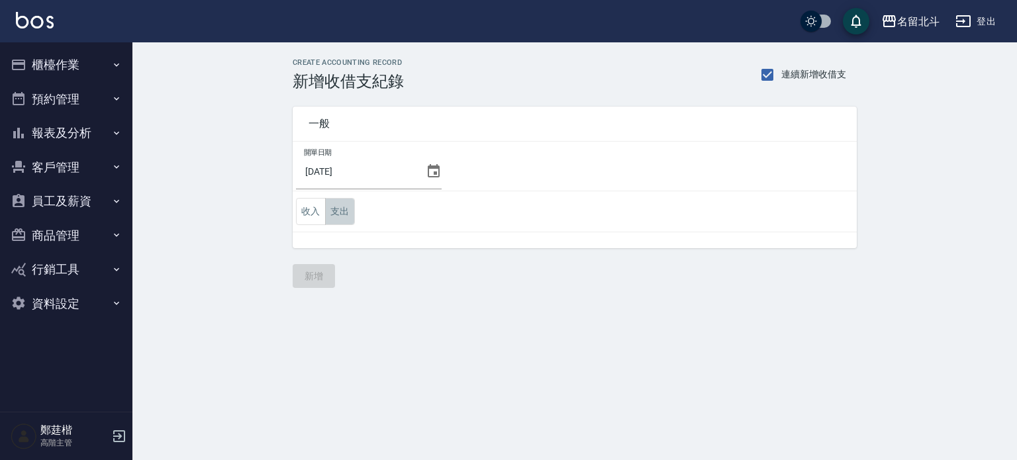
drag, startPoint x: 332, startPoint y: 208, endPoint x: 331, endPoint y: 235, distance: 26.5
click at [331, 235] on div "開單日期 2025/08/31 收入 支出" at bounding box center [575, 195] width 564 height 107
click at [345, 215] on button "支出" at bounding box center [340, 211] width 30 height 27
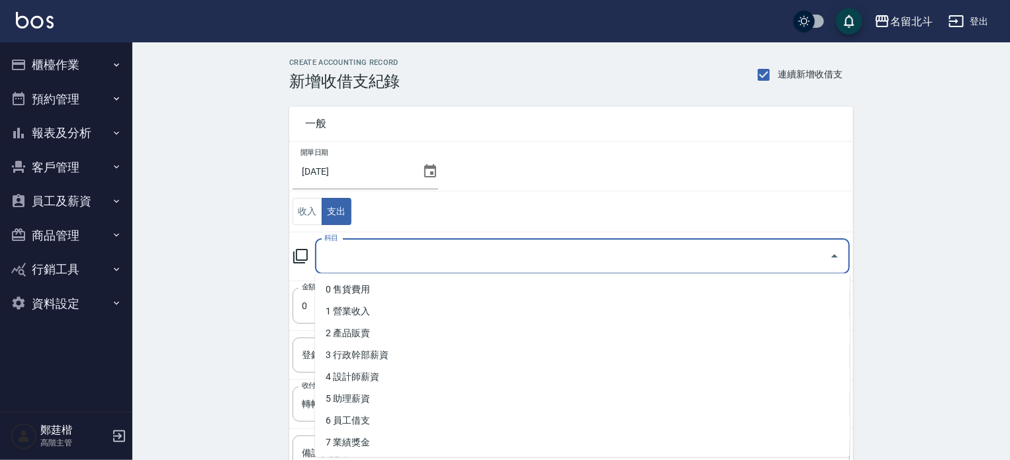
click at [358, 246] on input "科目" at bounding box center [572, 256] width 503 height 23
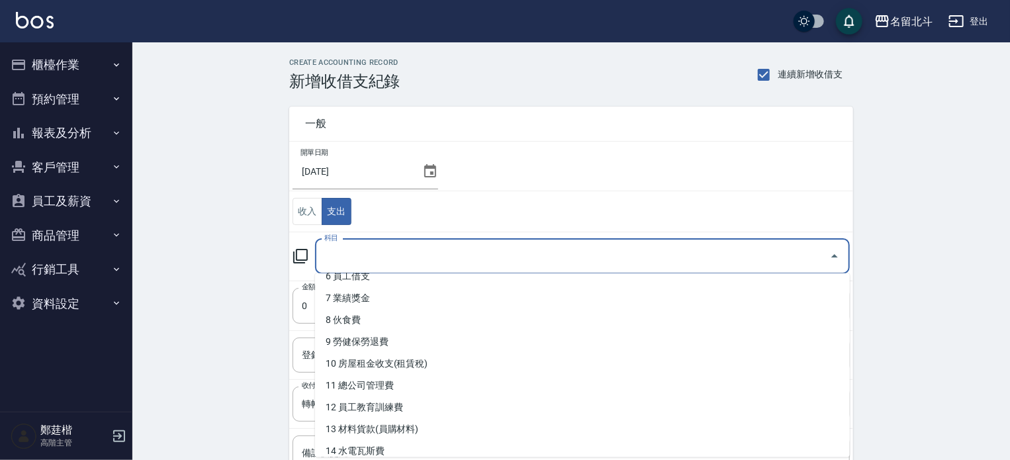
scroll to position [145, 0]
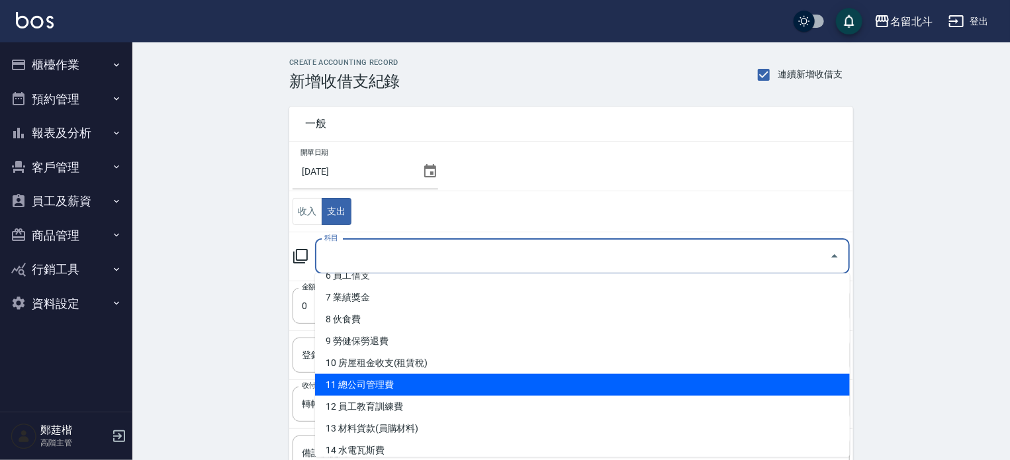
click at [373, 378] on li "11 總公司管理費" at bounding box center [582, 385] width 535 height 22
type input "11 總公司管理費"
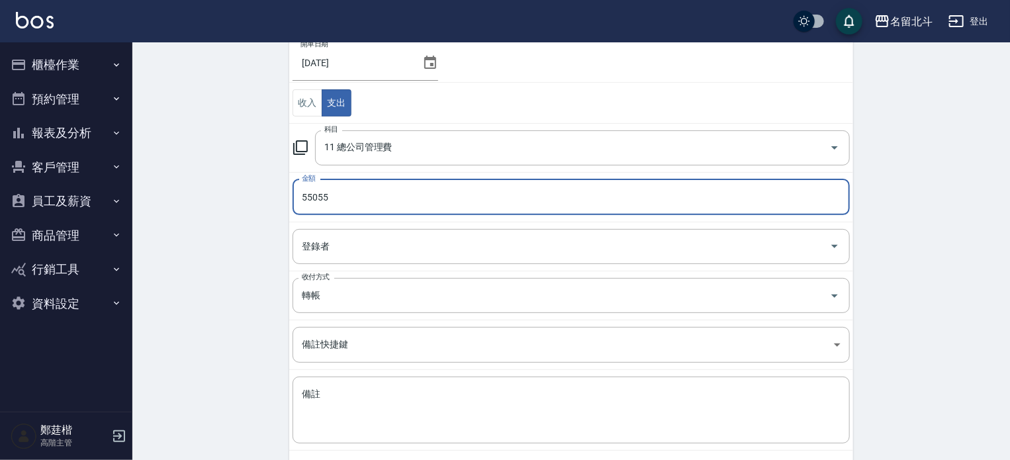
scroll to position [169, 0]
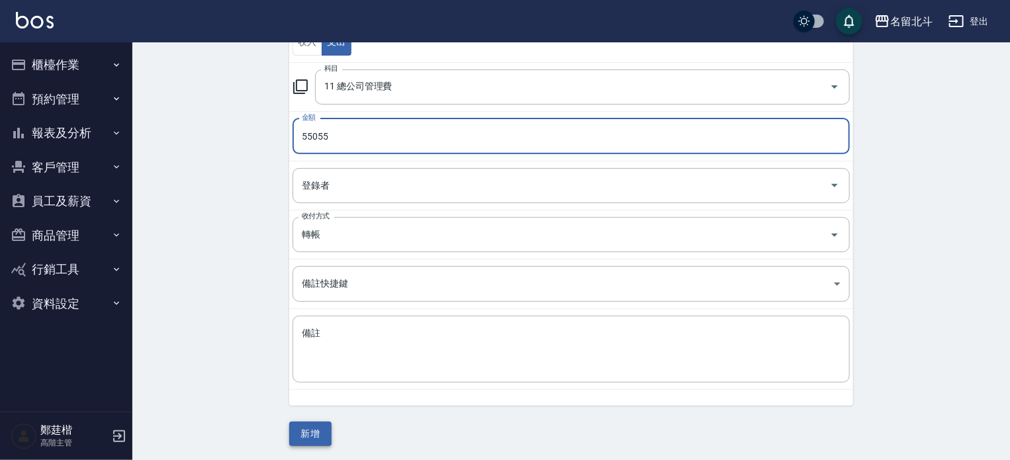
type input "55055"
click at [330, 426] on button "新增" at bounding box center [310, 434] width 42 height 24
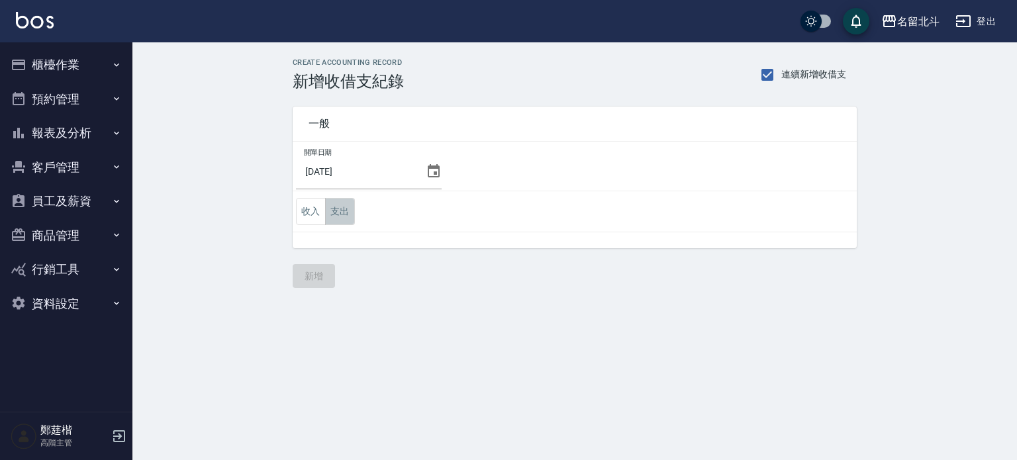
click at [330, 203] on button "支出" at bounding box center [340, 211] width 30 height 27
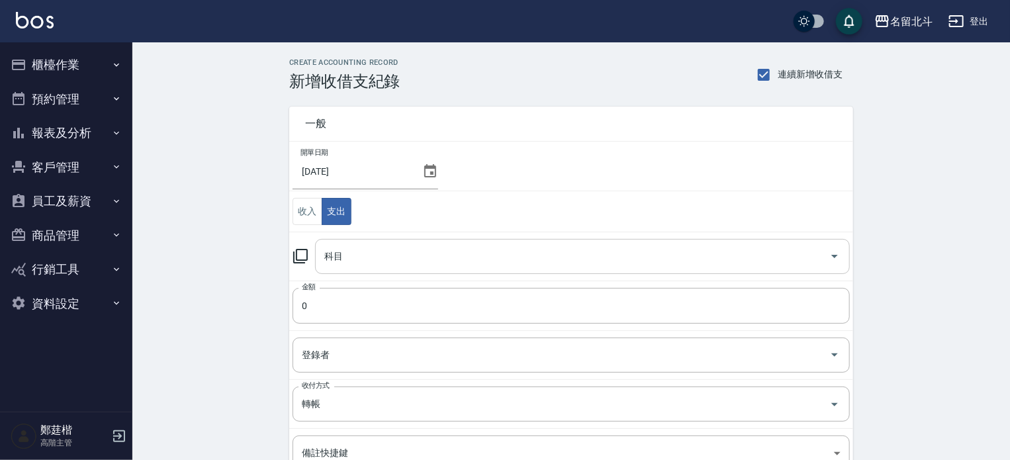
click at [345, 273] on div "科目" at bounding box center [582, 256] width 535 height 35
click at [416, 216] on td "收入 支出" at bounding box center [571, 211] width 564 height 41
click at [382, 249] on input "科目" at bounding box center [572, 256] width 503 height 23
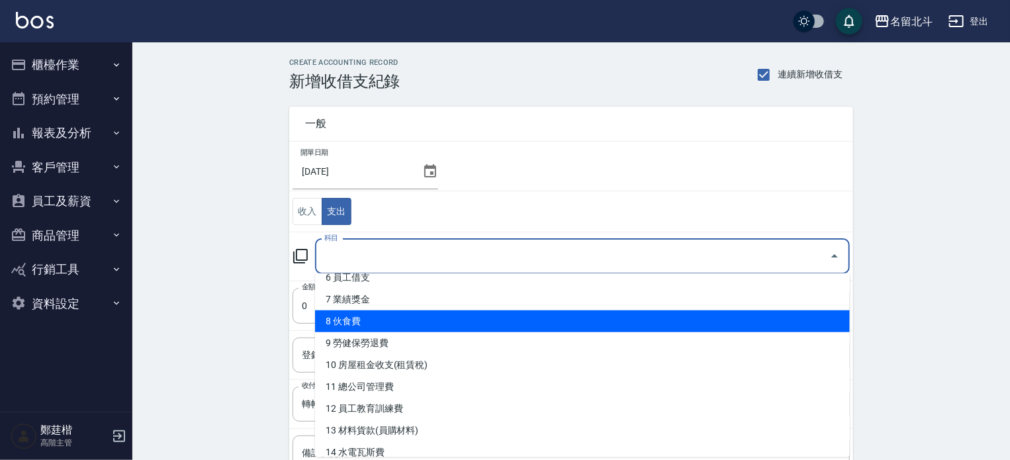
scroll to position [201, 0]
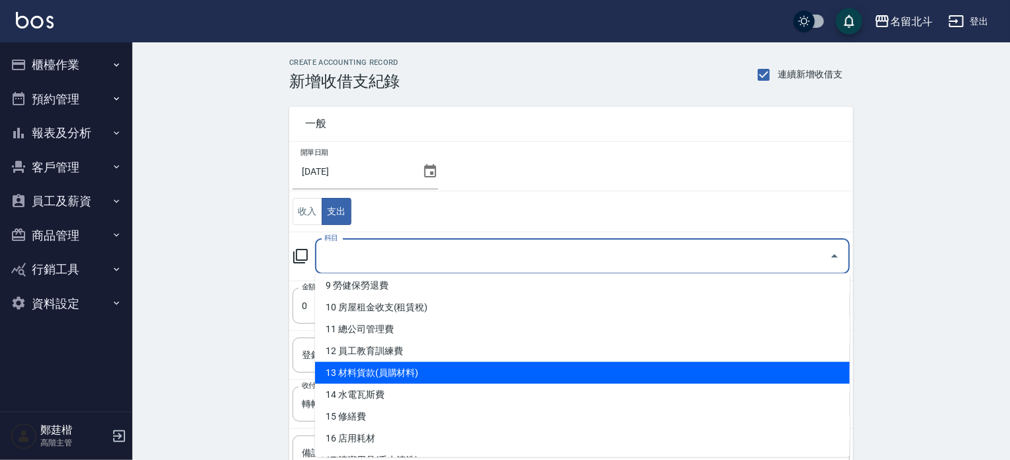
click at [376, 366] on li "13 材料貨款(員購材料)" at bounding box center [582, 373] width 535 height 22
type input "13 材料貨款(員購材料)"
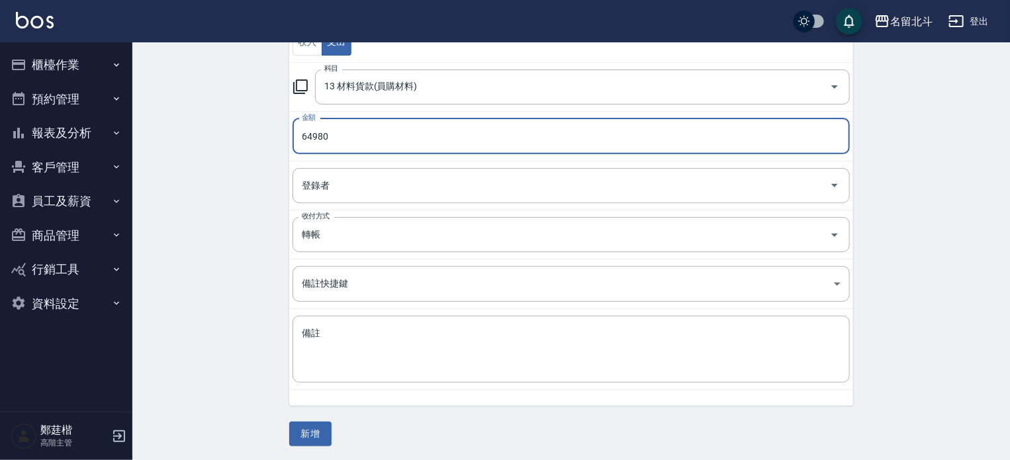
scroll to position [169, 0]
type input "64980"
click at [314, 435] on button "新增" at bounding box center [310, 434] width 42 height 24
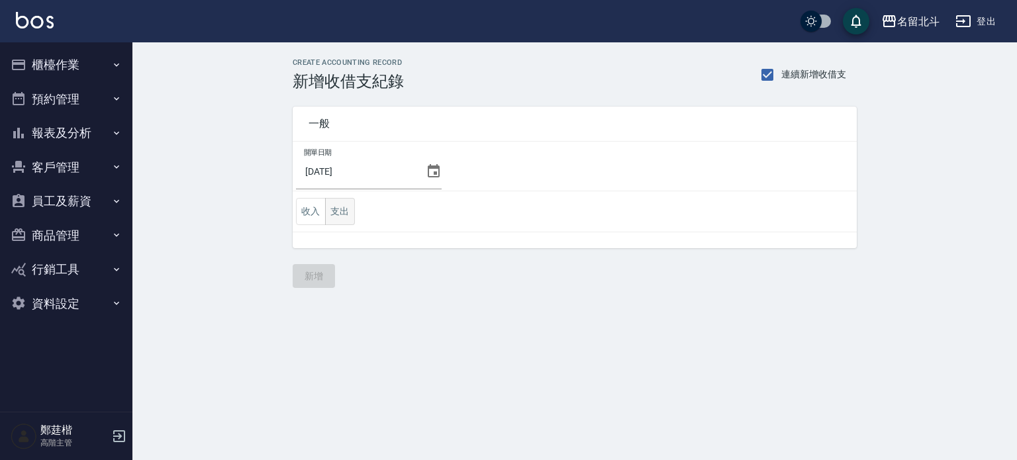
click at [337, 214] on button "支出" at bounding box center [340, 211] width 30 height 27
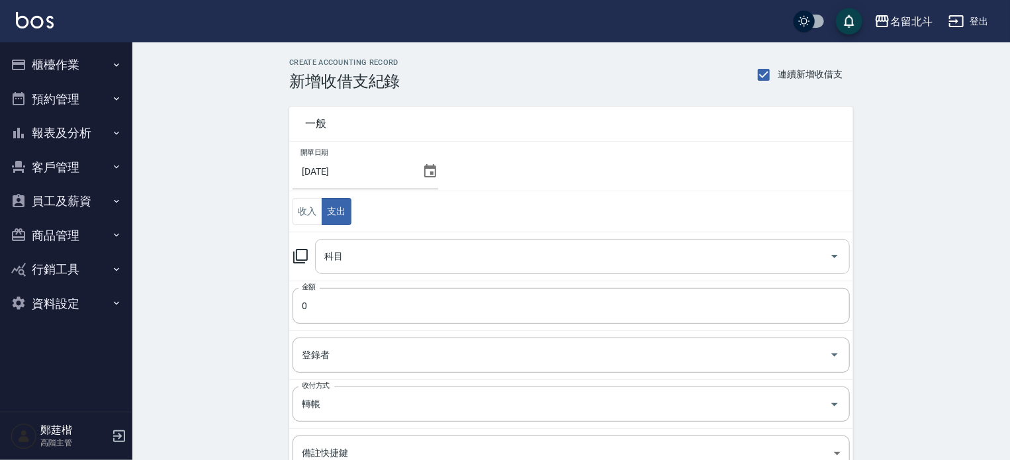
click at [352, 253] on input "科目" at bounding box center [572, 256] width 503 height 23
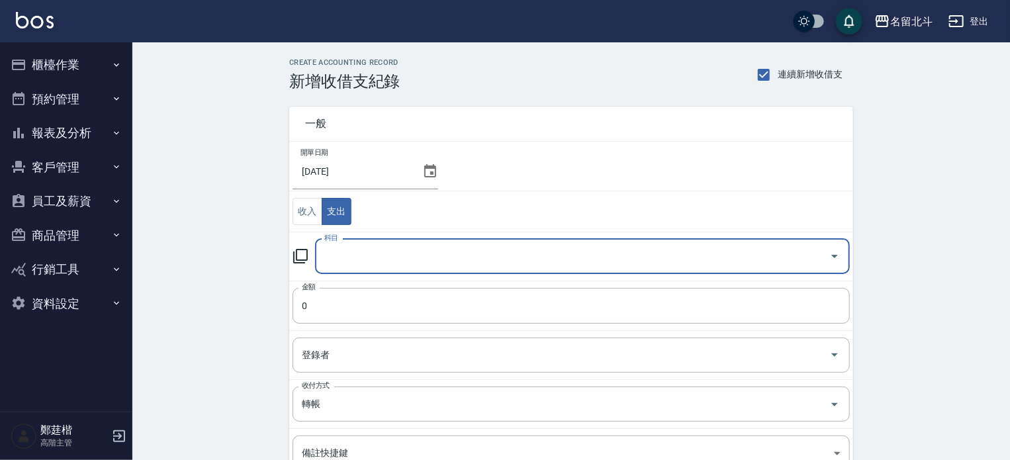
drag, startPoint x: 361, startPoint y: 251, endPoint x: 386, endPoint y: 269, distance: 30.7
click at [386, 269] on div "科目" at bounding box center [582, 256] width 535 height 35
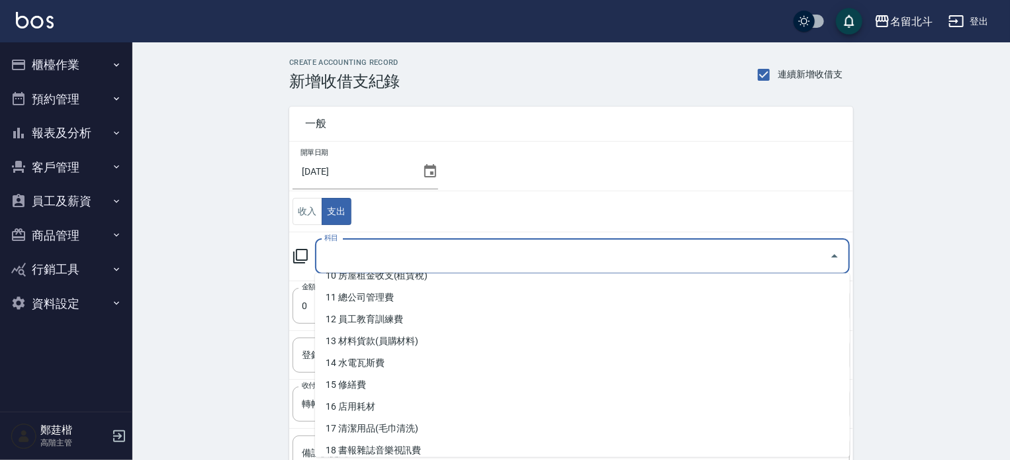
scroll to position [233, 0]
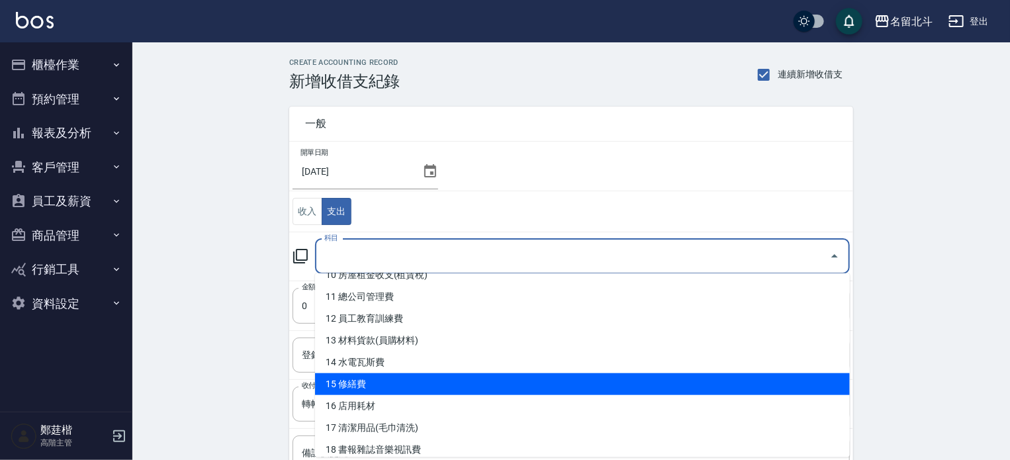
click at [372, 383] on li "15 修繕費" at bounding box center [582, 384] width 535 height 22
type input "15 修繕費"
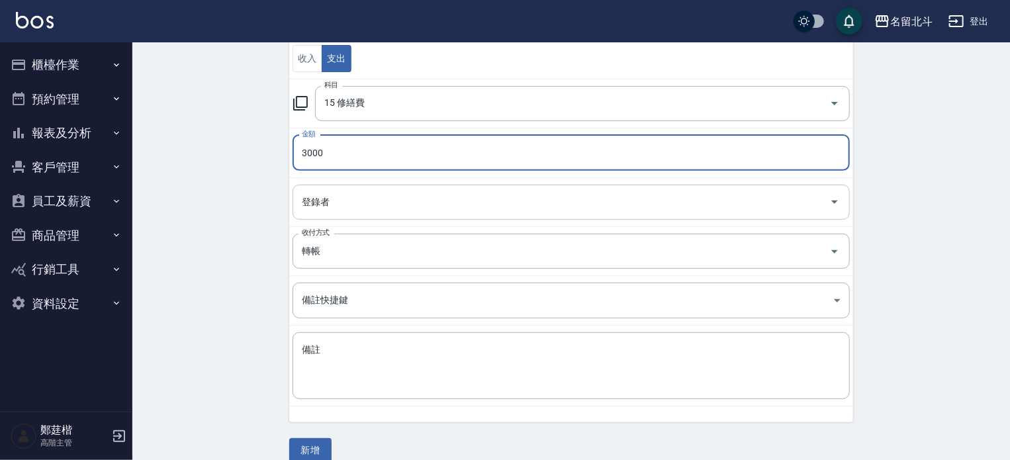
scroll to position [169, 0]
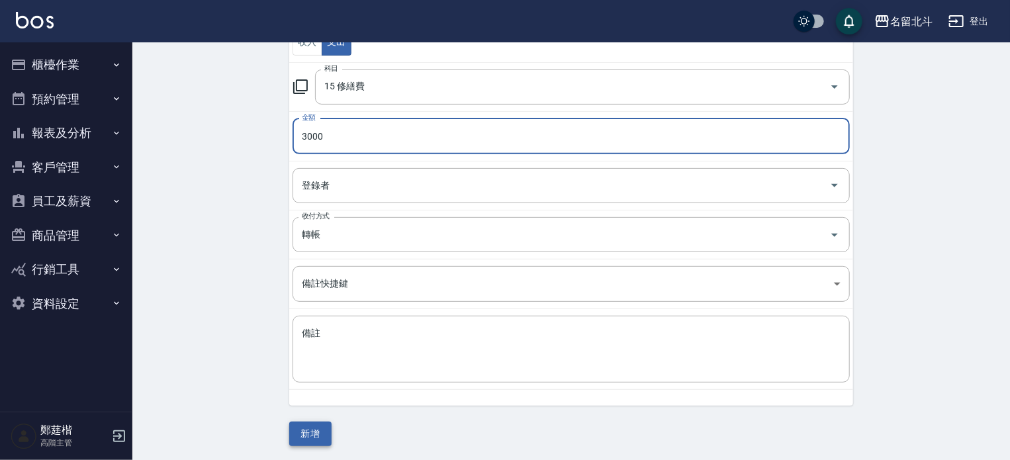
type input "3000"
click at [304, 431] on button "新增" at bounding box center [310, 434] width 42 height 24
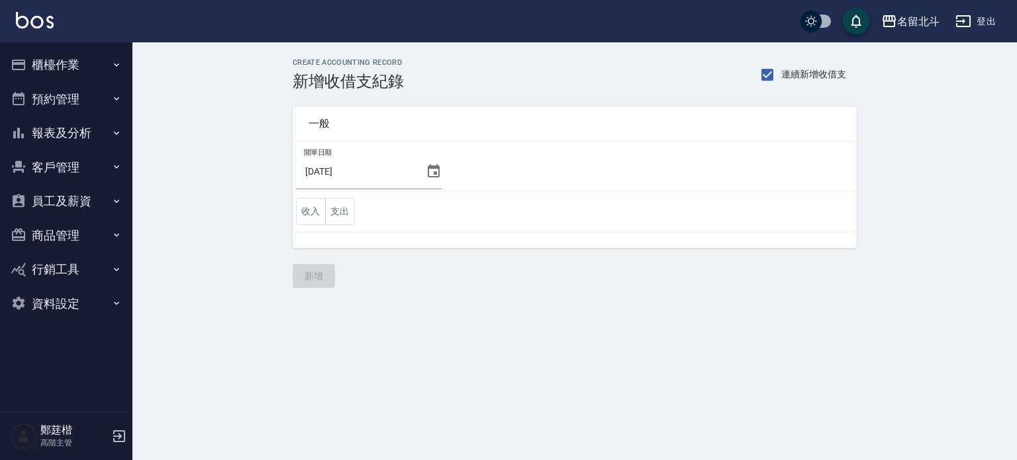
click at [71, 68] on button "櫃檯作業" at bounding box center [66, 65] width 122 height 34
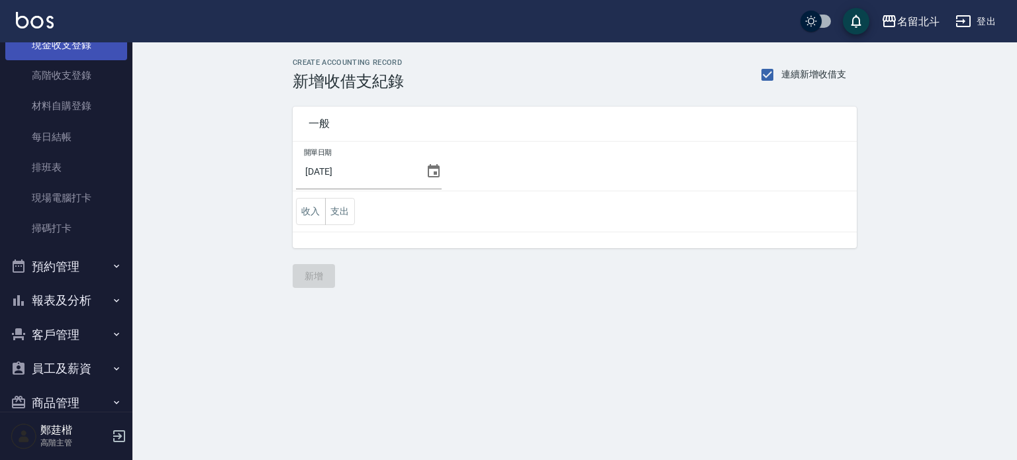
scroll to position [267, 0]
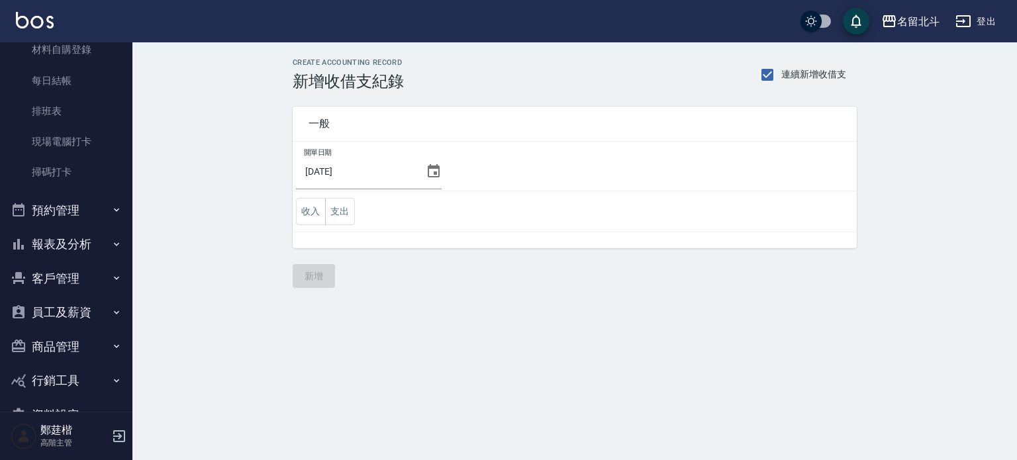
click at [55, 246] on button "報表及分析" at bounding box center [66, 244] width 122 height 34
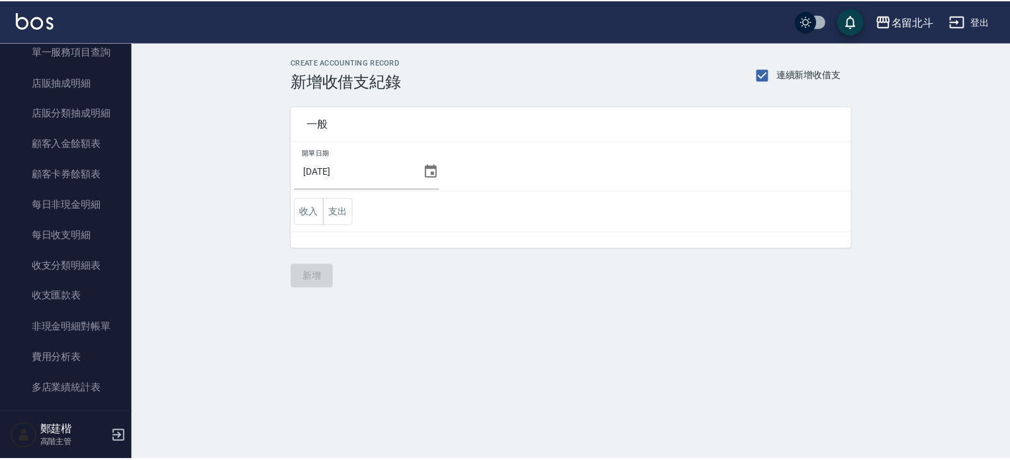
scroll to position [1367, 0]
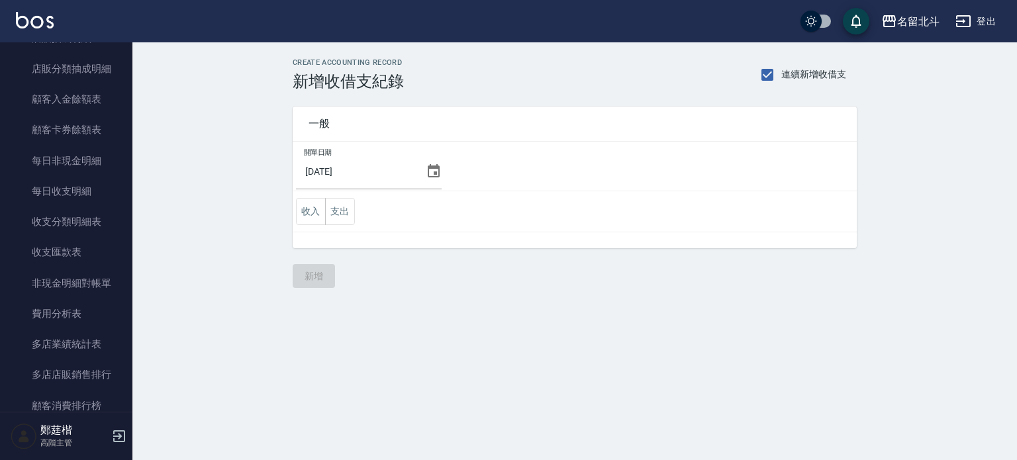
click at [79, 309] on link "費用分析表" at bounding box center [66, 313] width 122 height 30
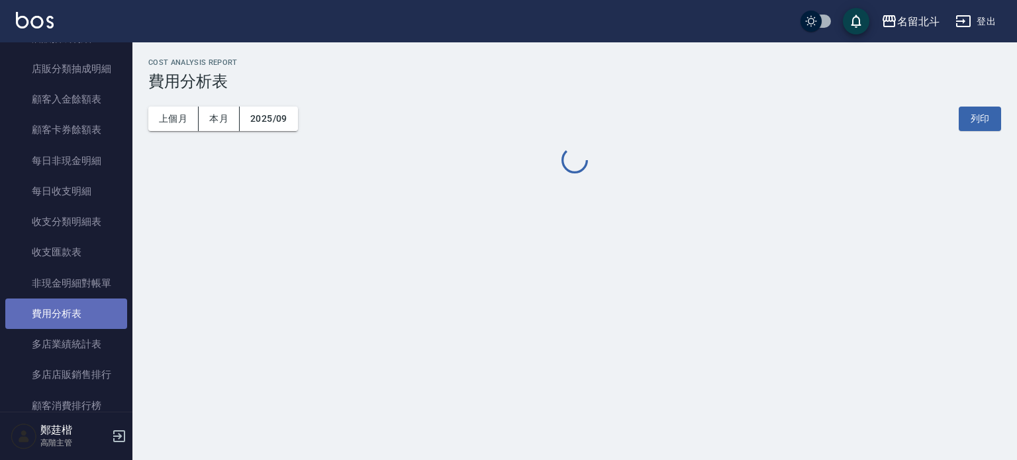
click at [79, 309] on link "費用分析表" at bounding box center [66, 313] width 122 height 30
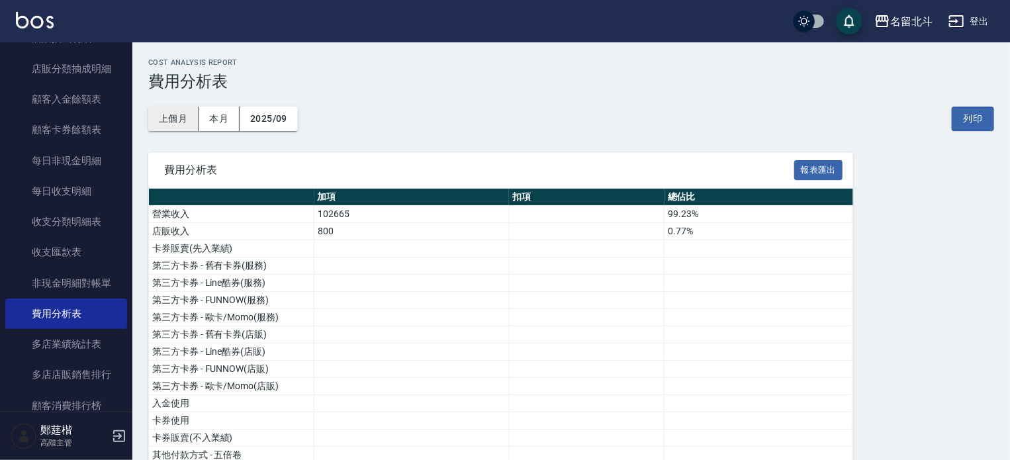
click at [175, 117] on button "上個月" at bounding box center [173, 119] width 50 height 24
